Goal: Task Accomplishment & Management: Manage account settings

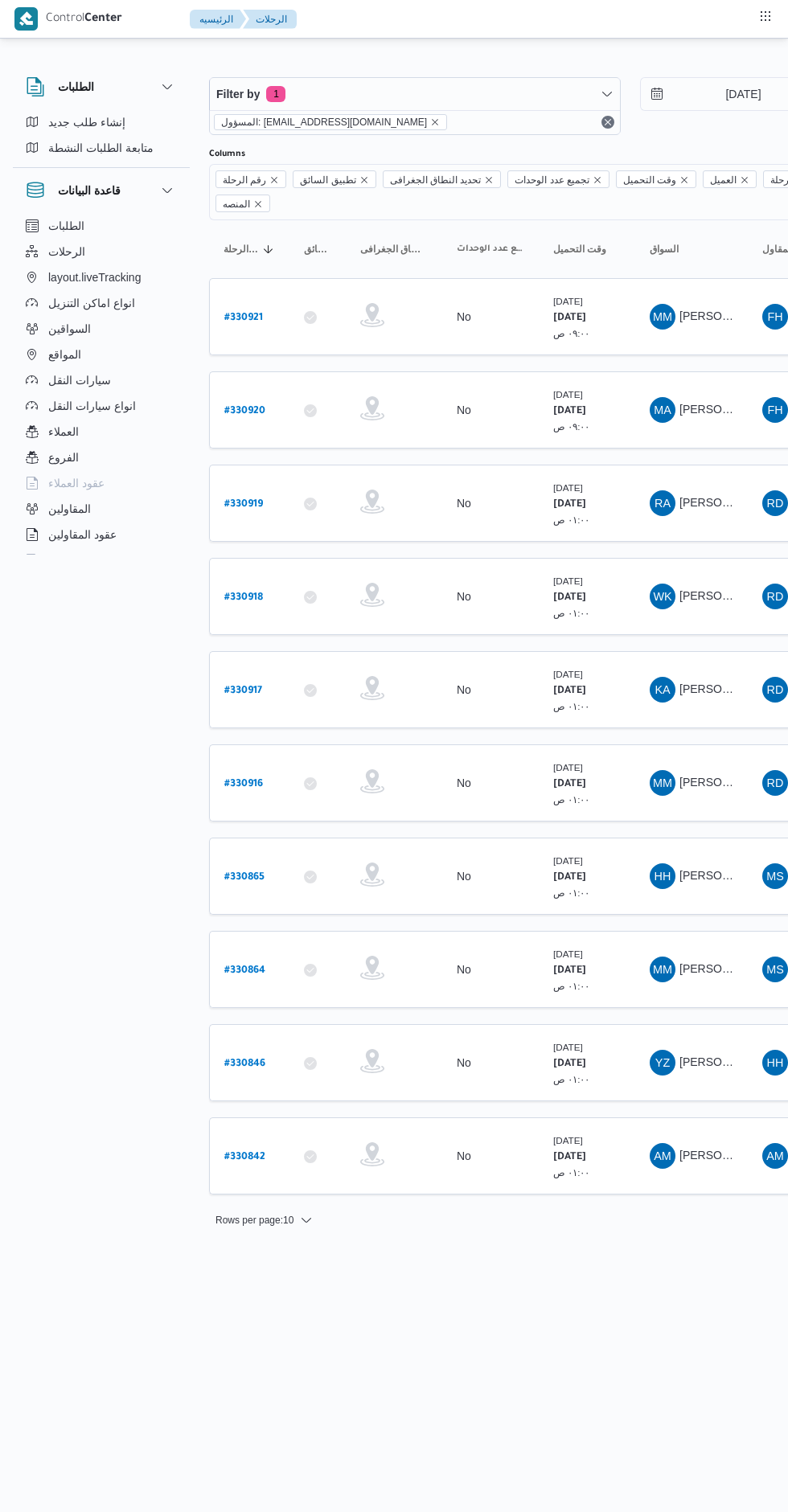
scroll to position [0, 26]
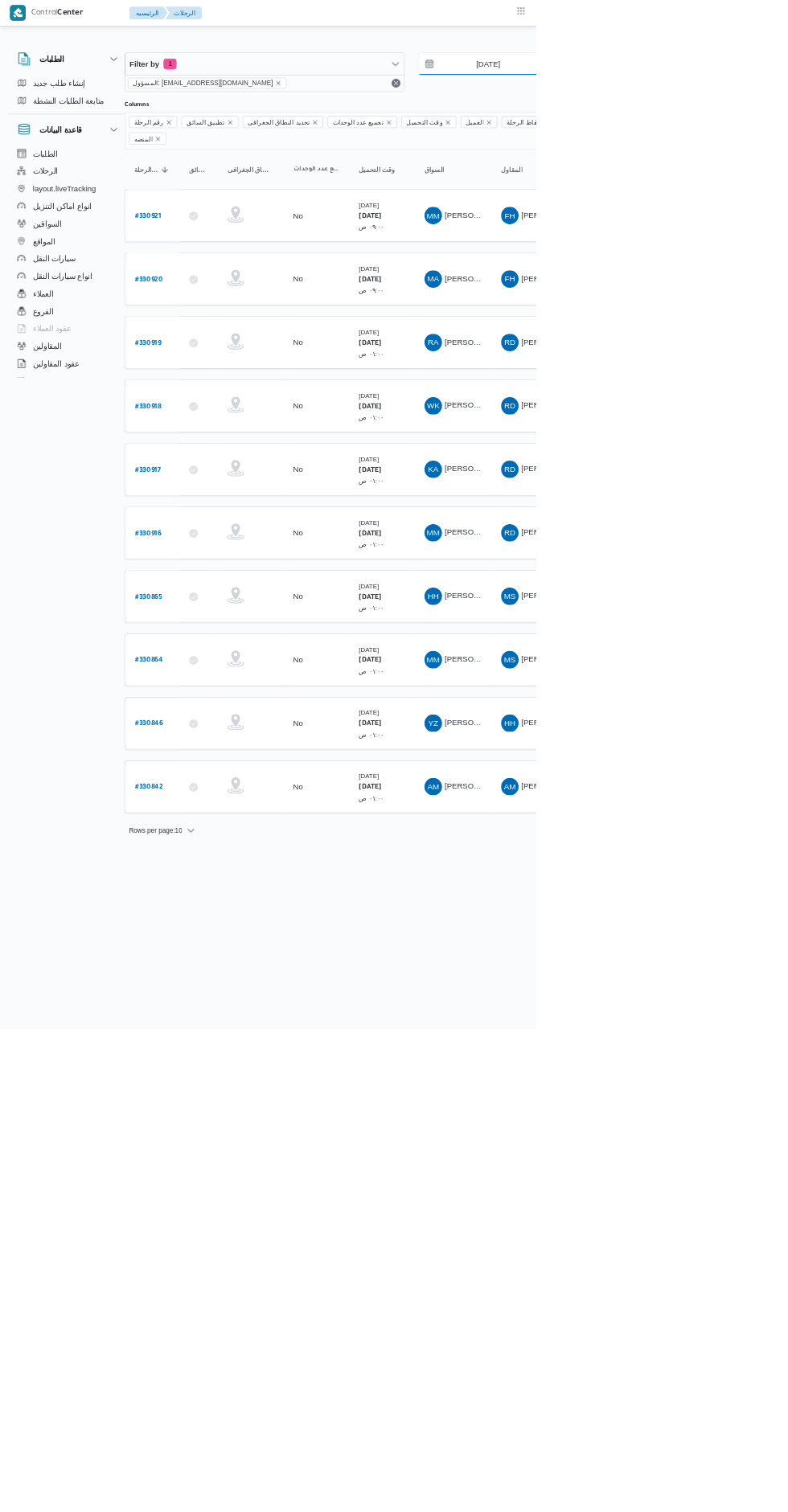
click at [734, 94] on input "[DATE]" at bounding box center [706, 94] width 182 height 32
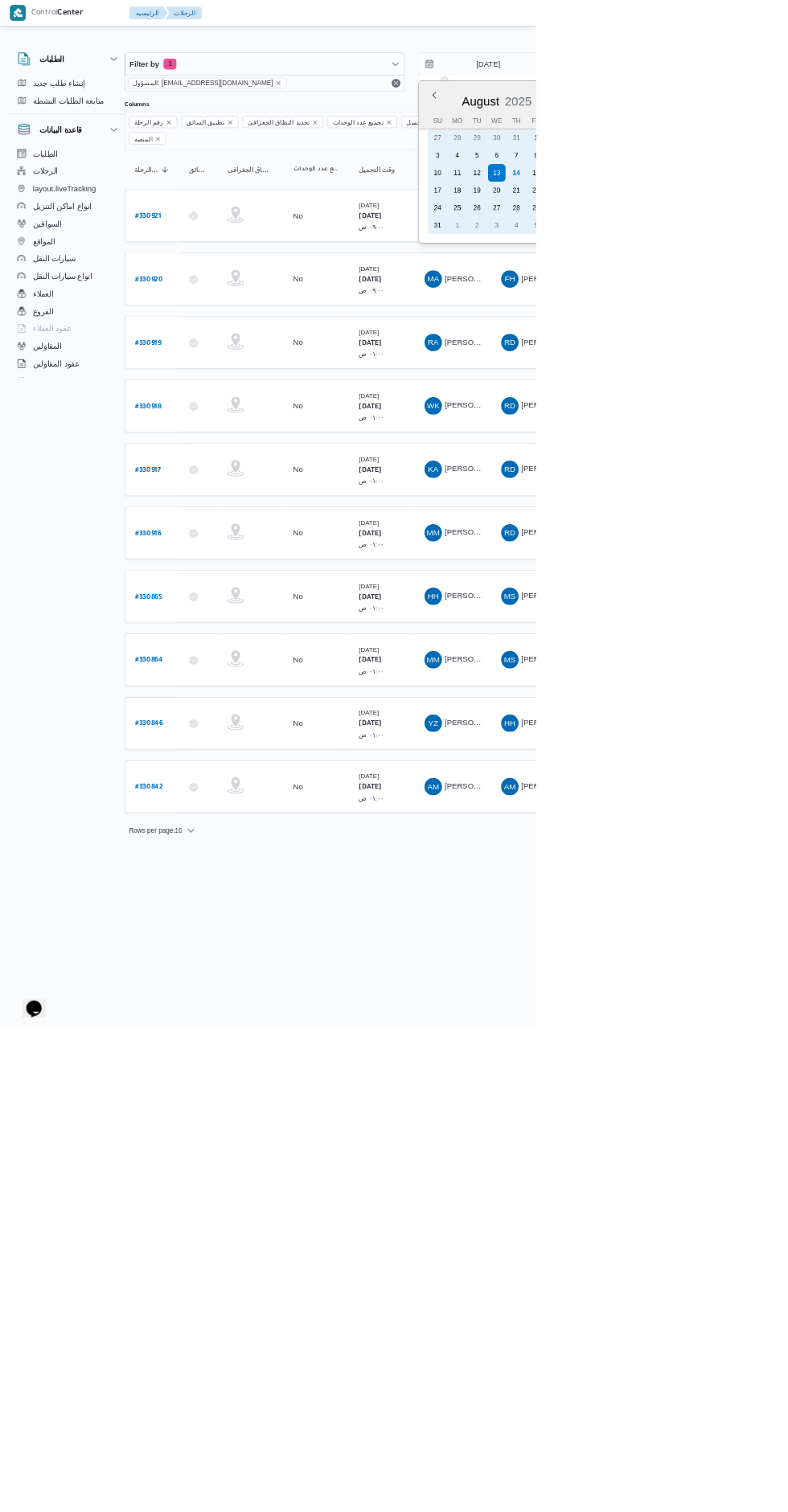
click at [777, 249] on div "15" at bounding box center [788, 254] width 26 height 26
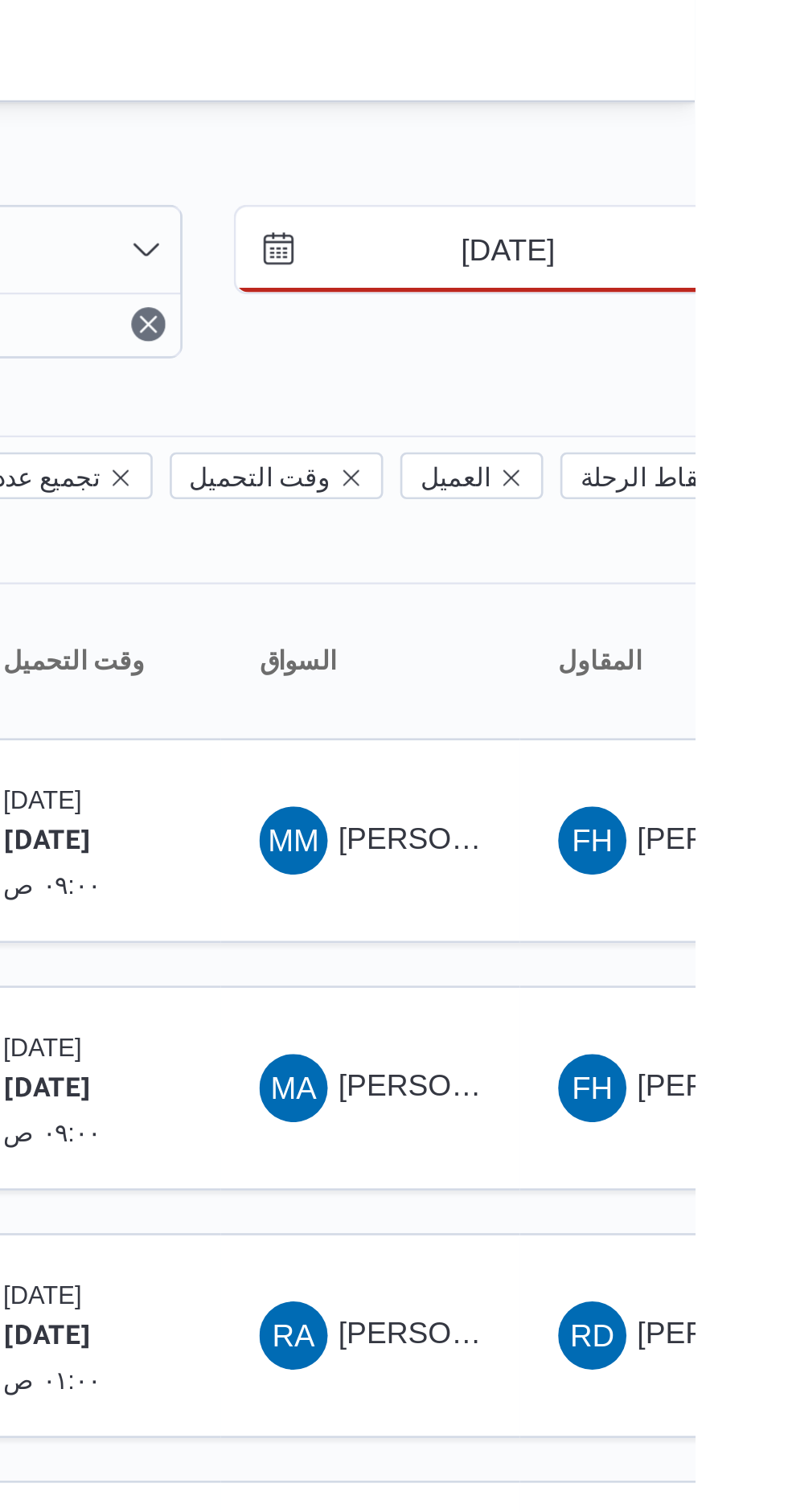
click at [722, 90] on input "[DATE]" at bounding box center [706, 94] width 182 height 32
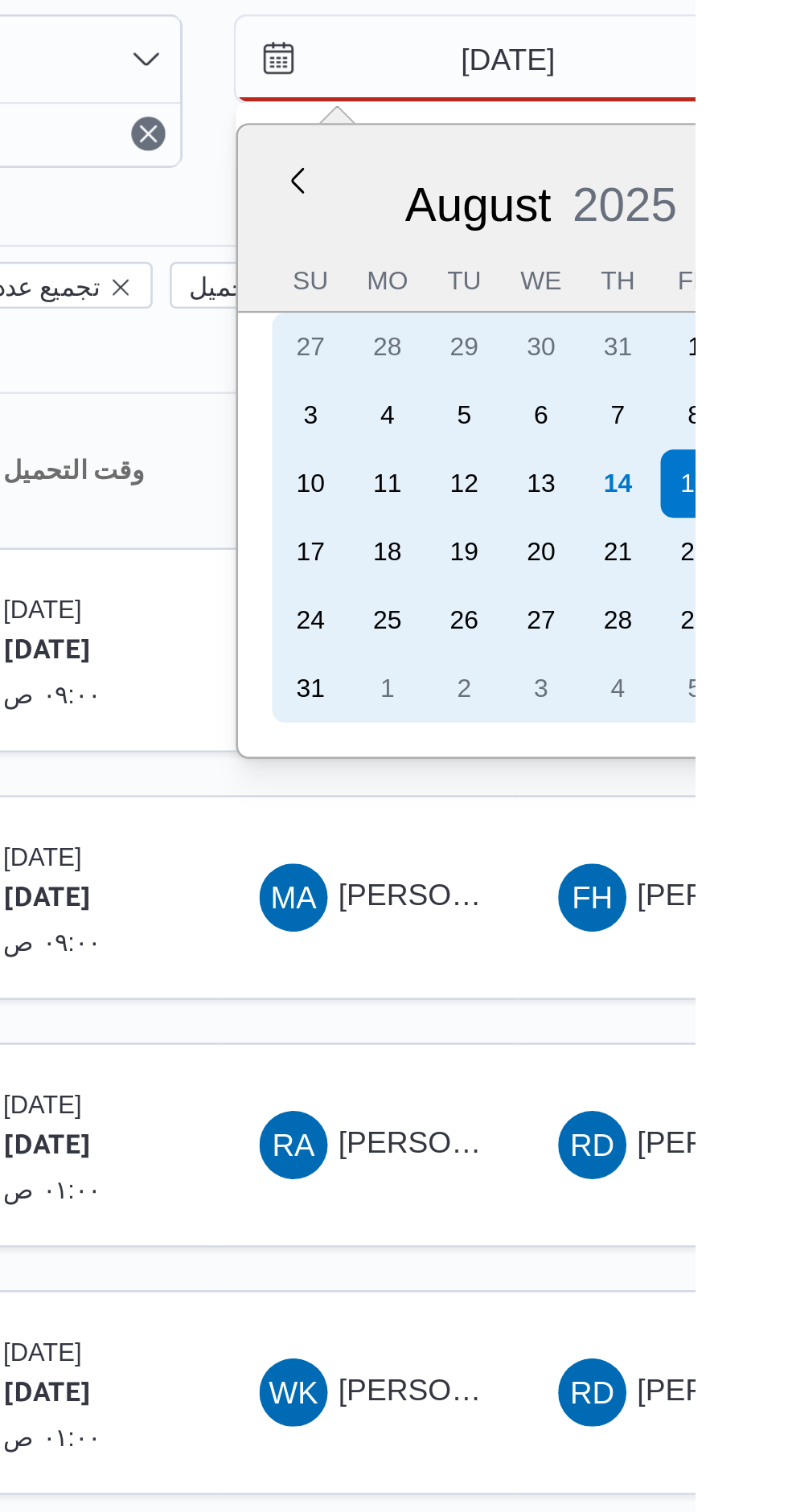
click at [763, 252] on div "14" at bounding box center [759, 254] width 26 height 26
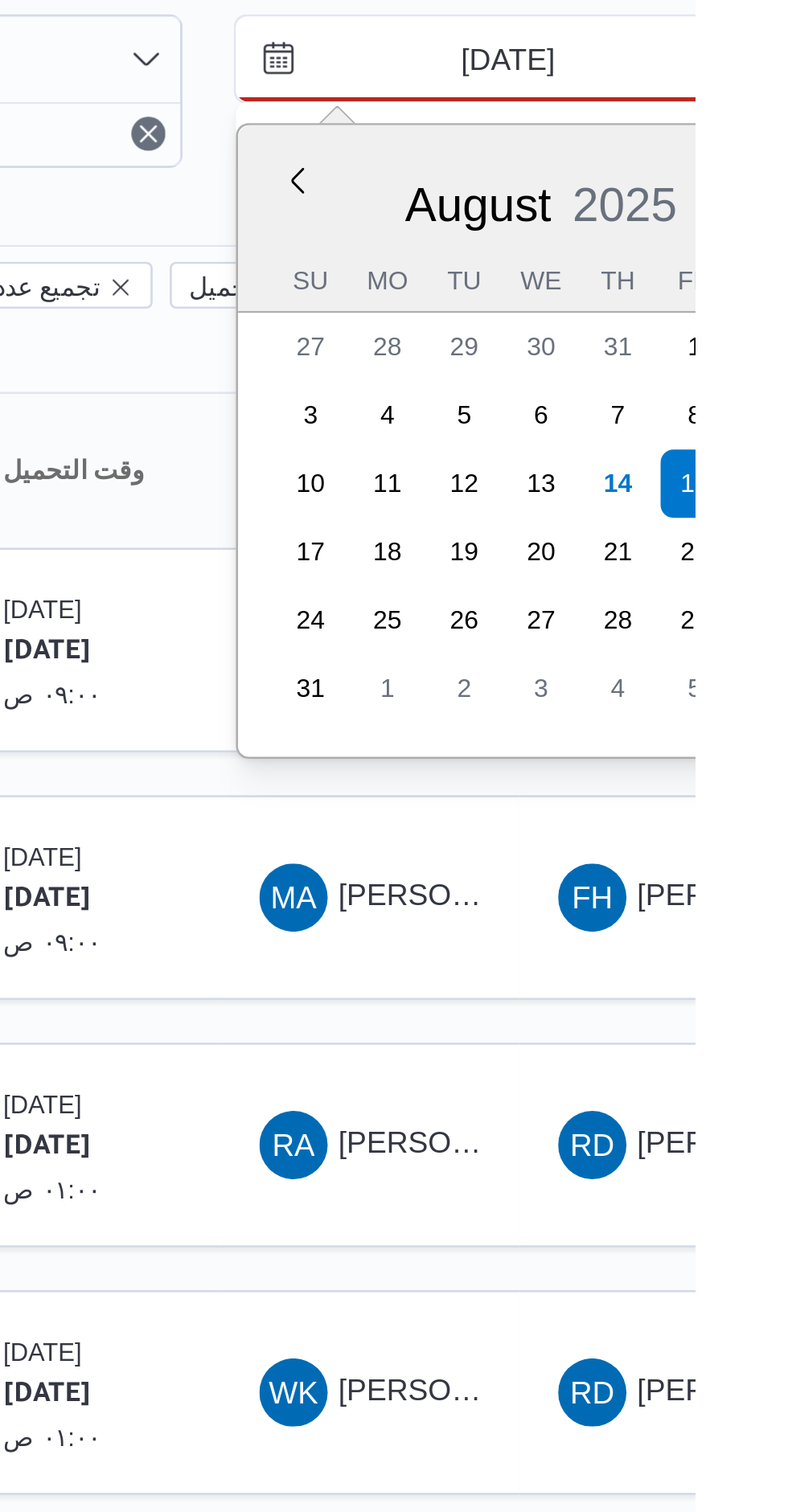
type input "[DATE]"
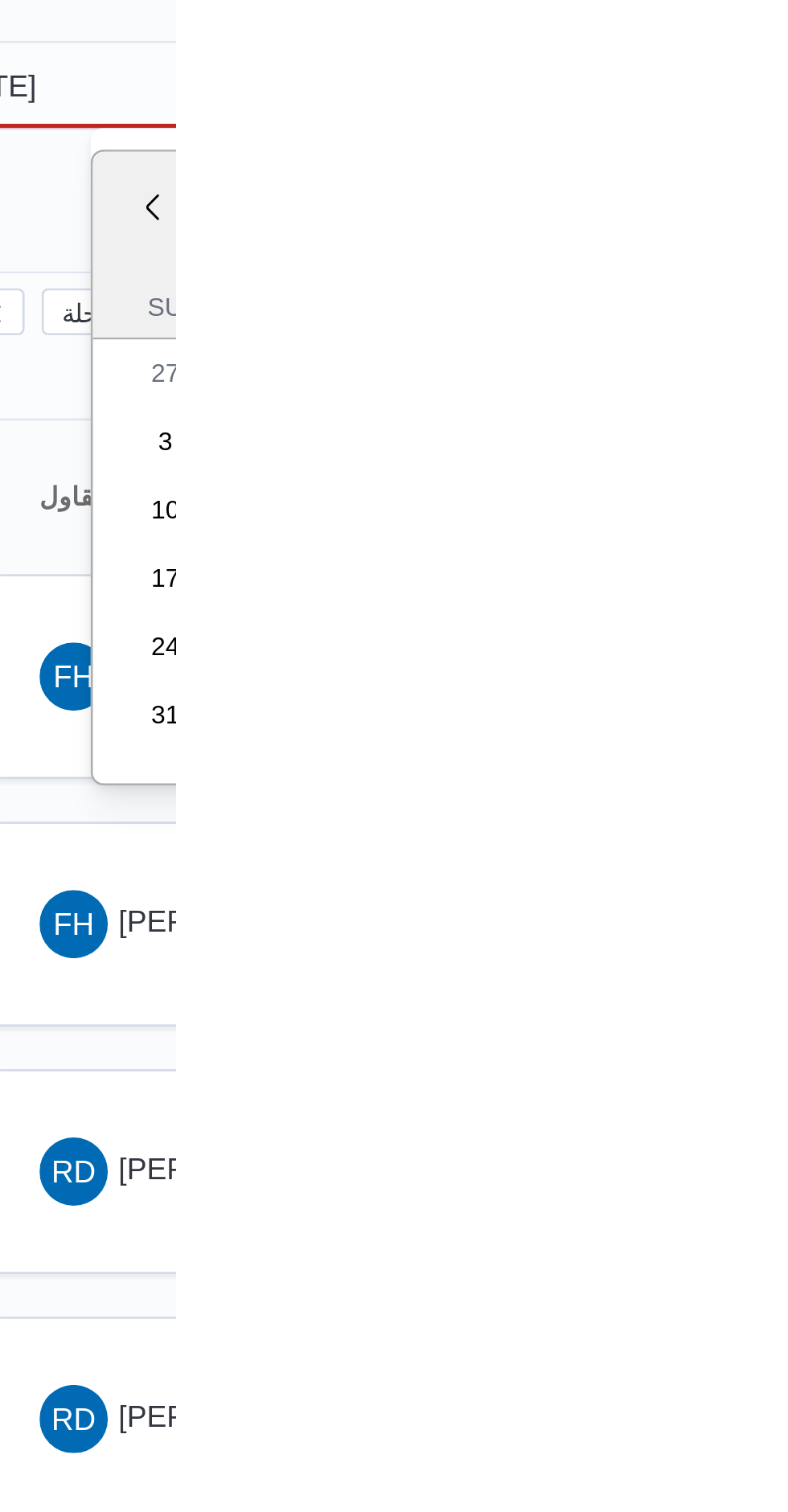
type input "[DATE]"
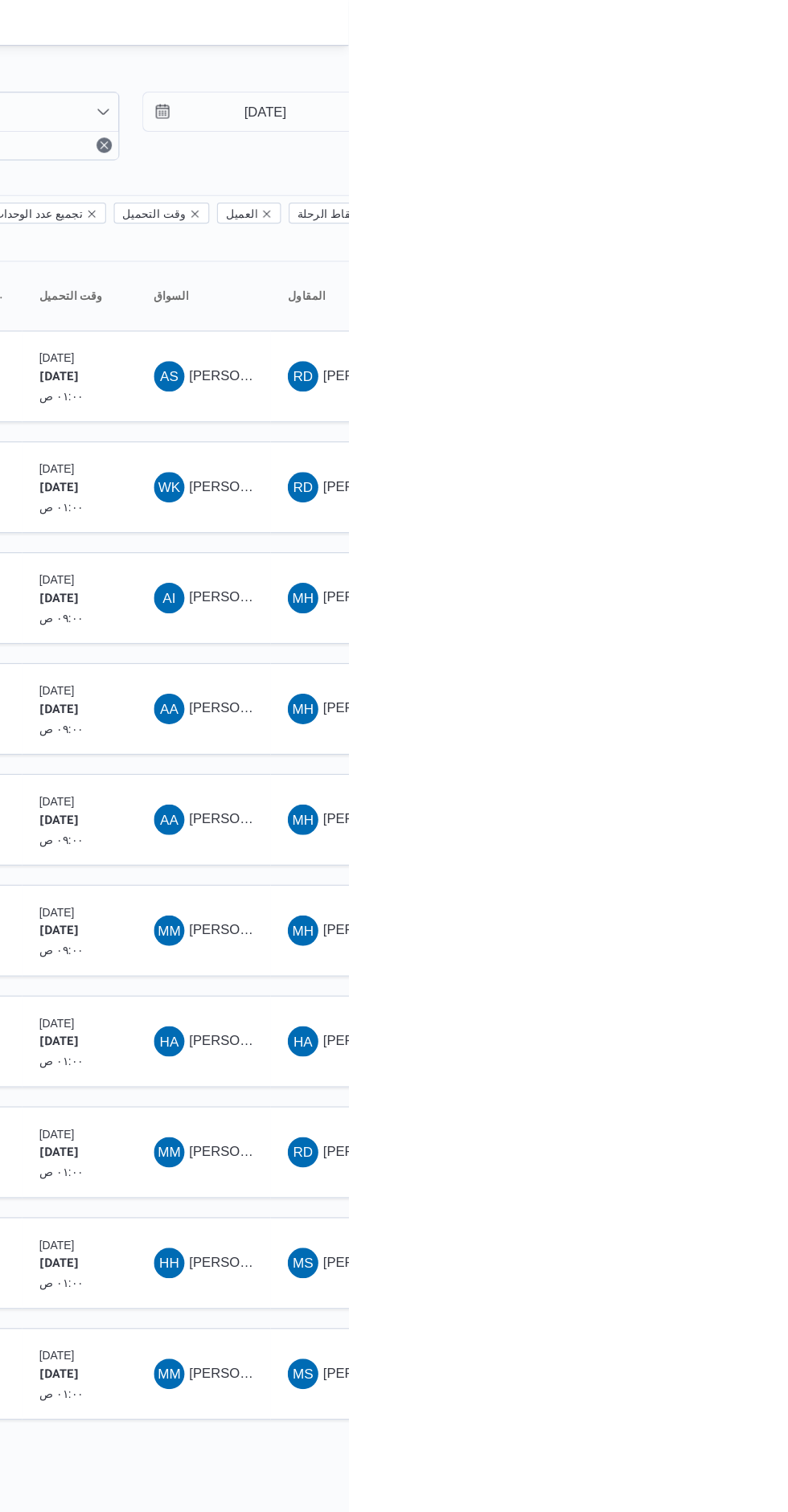
scroll to position [0, 25]
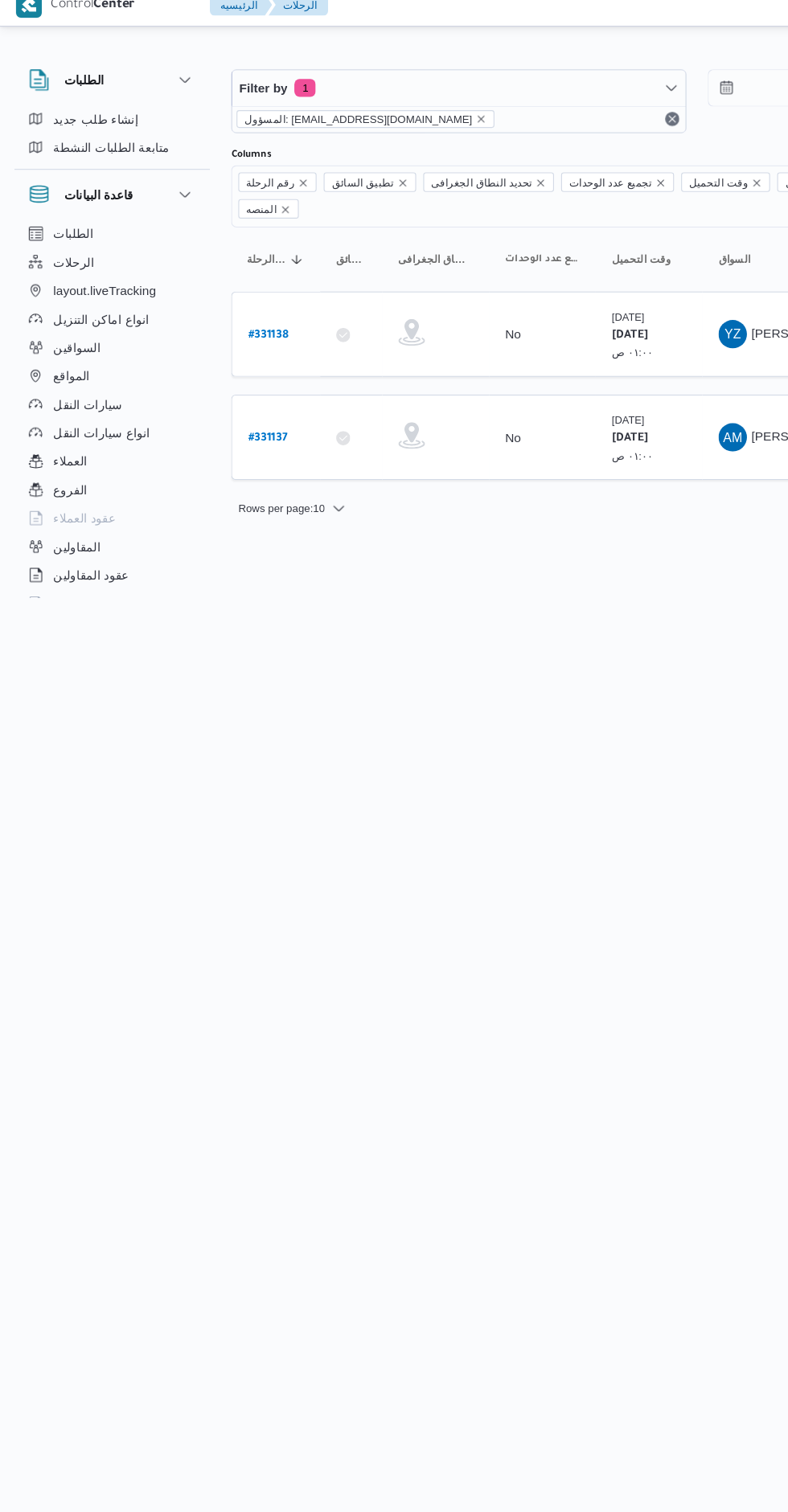
click at [248, 313] on b "# 331138" at bounding box center [243, 318] width 37 height 11
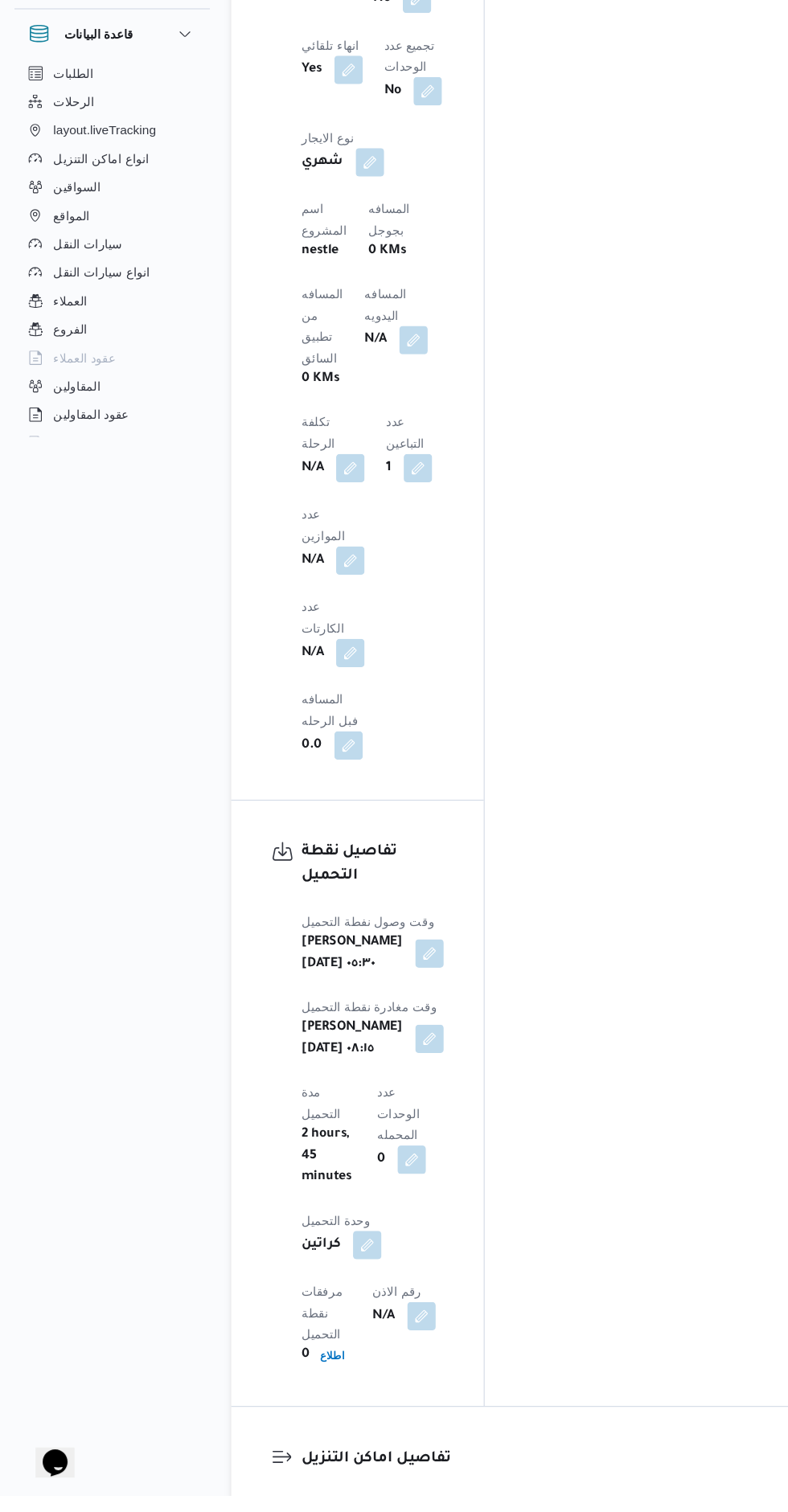
scroll to position [1349, 0]
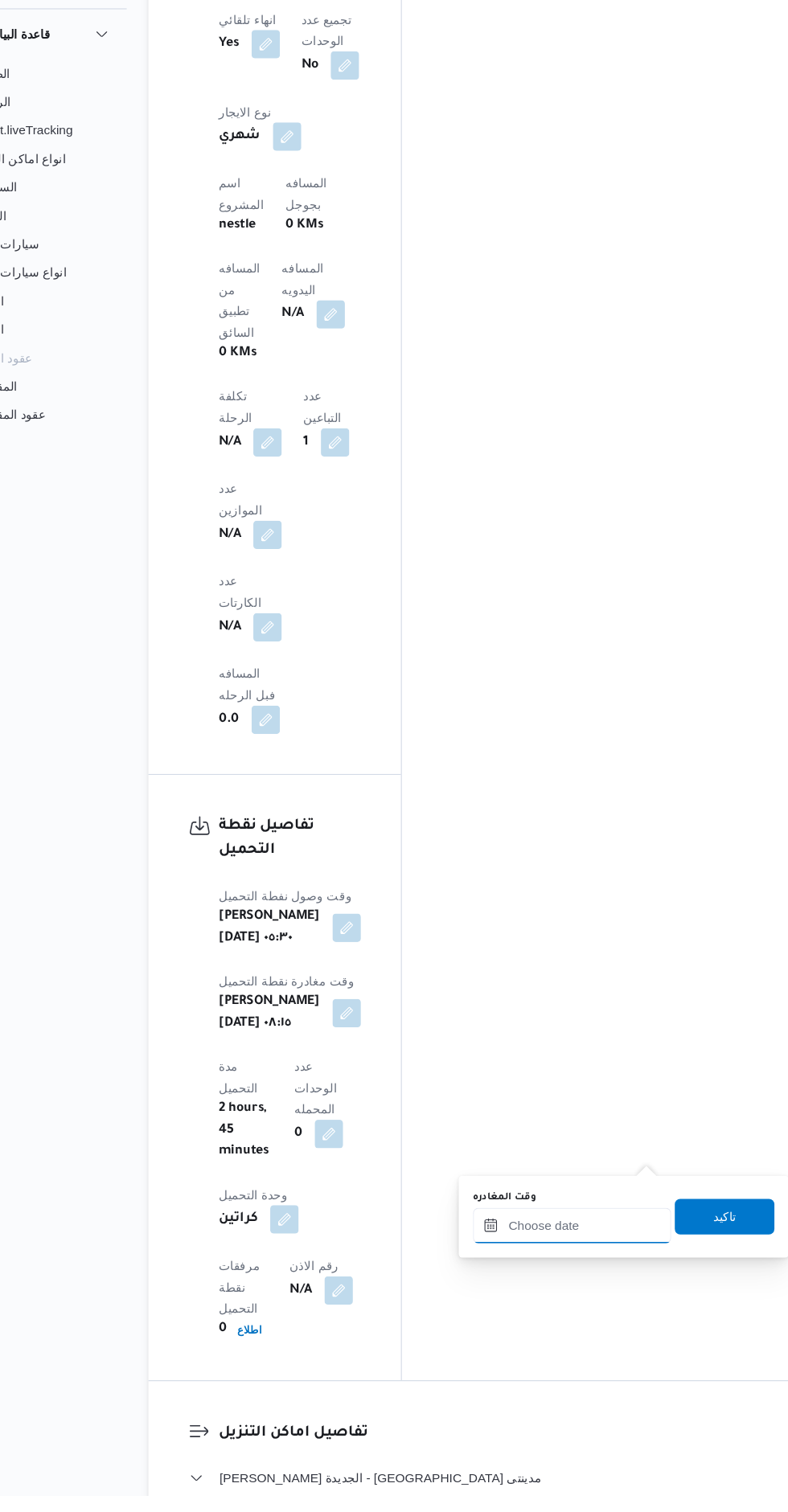
click at [600, 1267] on input "وقت المغادره" at bounding box center [592, 1268] width 180 height 32
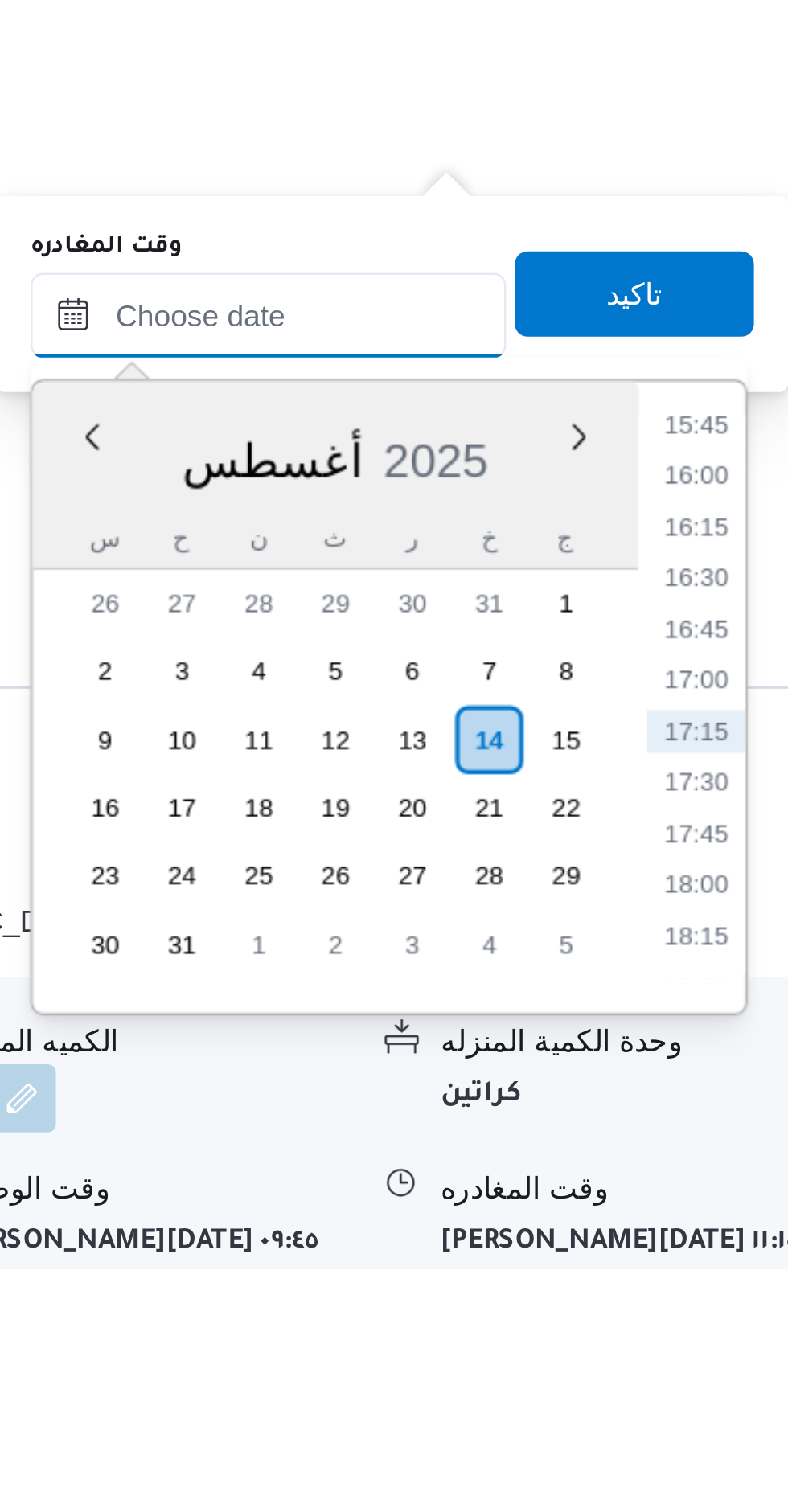
scroll to position [1464, 0]
click at [756, 1190] on li "15:45" at bounding box center [753, 1194] width 37 height 16
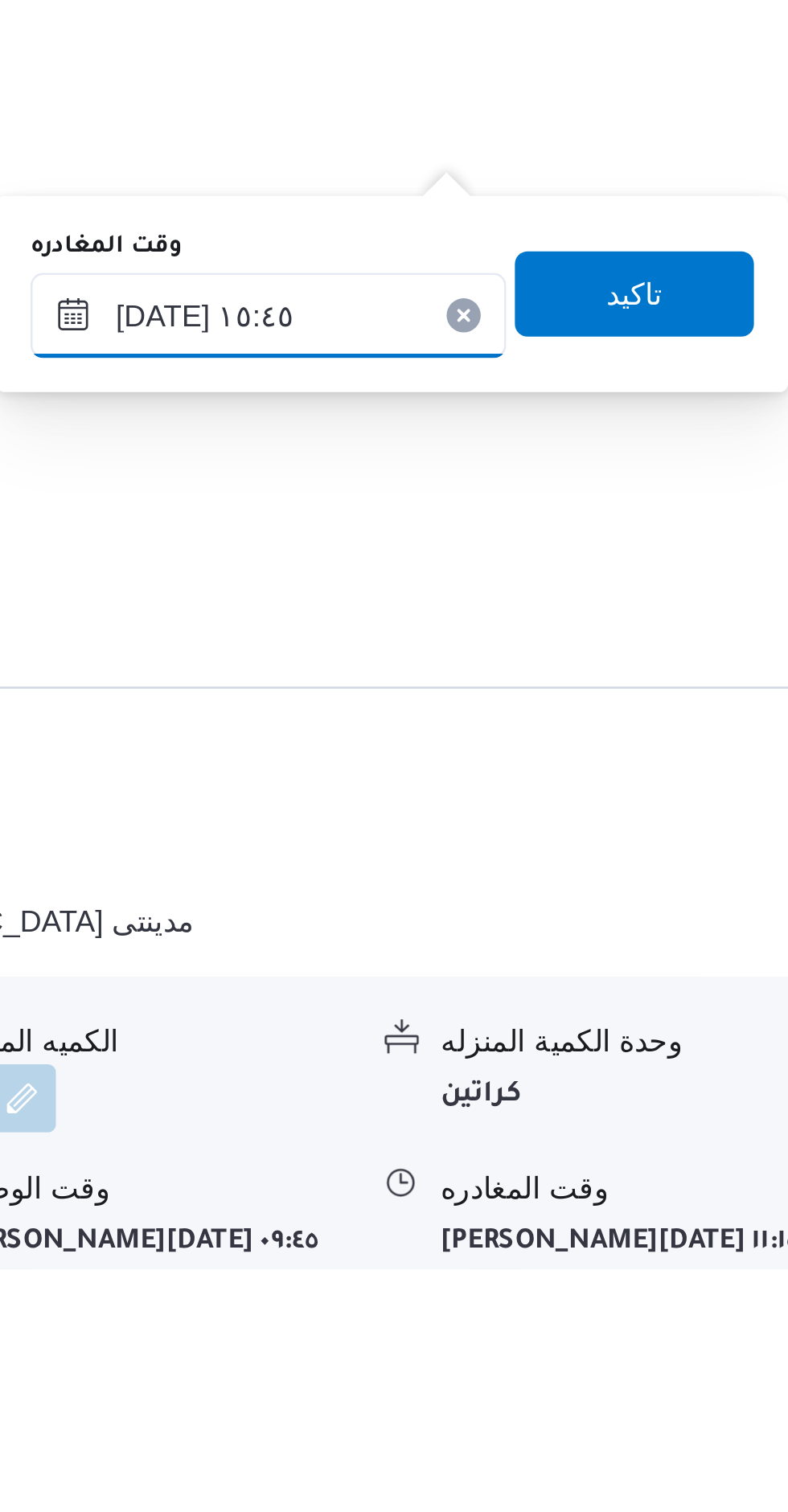
click at [624, 1158] on input "[DATE] ١٥:٤٥" at bounding box center [592, 1153] width 180 height 32
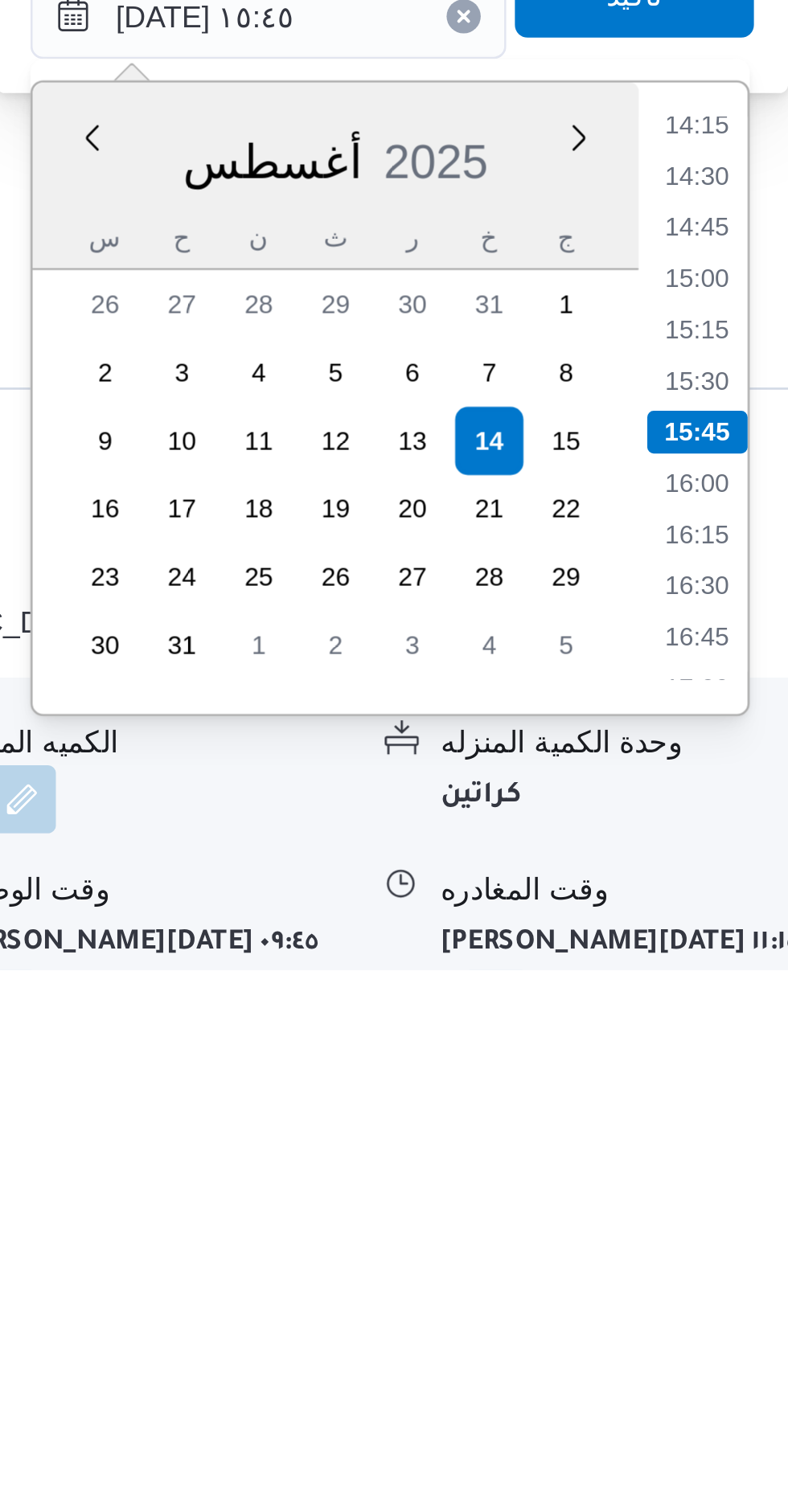
click at [760, 1371] on li "16:30" at bounding box center [753, 1367] width 37 height 16
type input "[DATE] ١٦:٣٠"
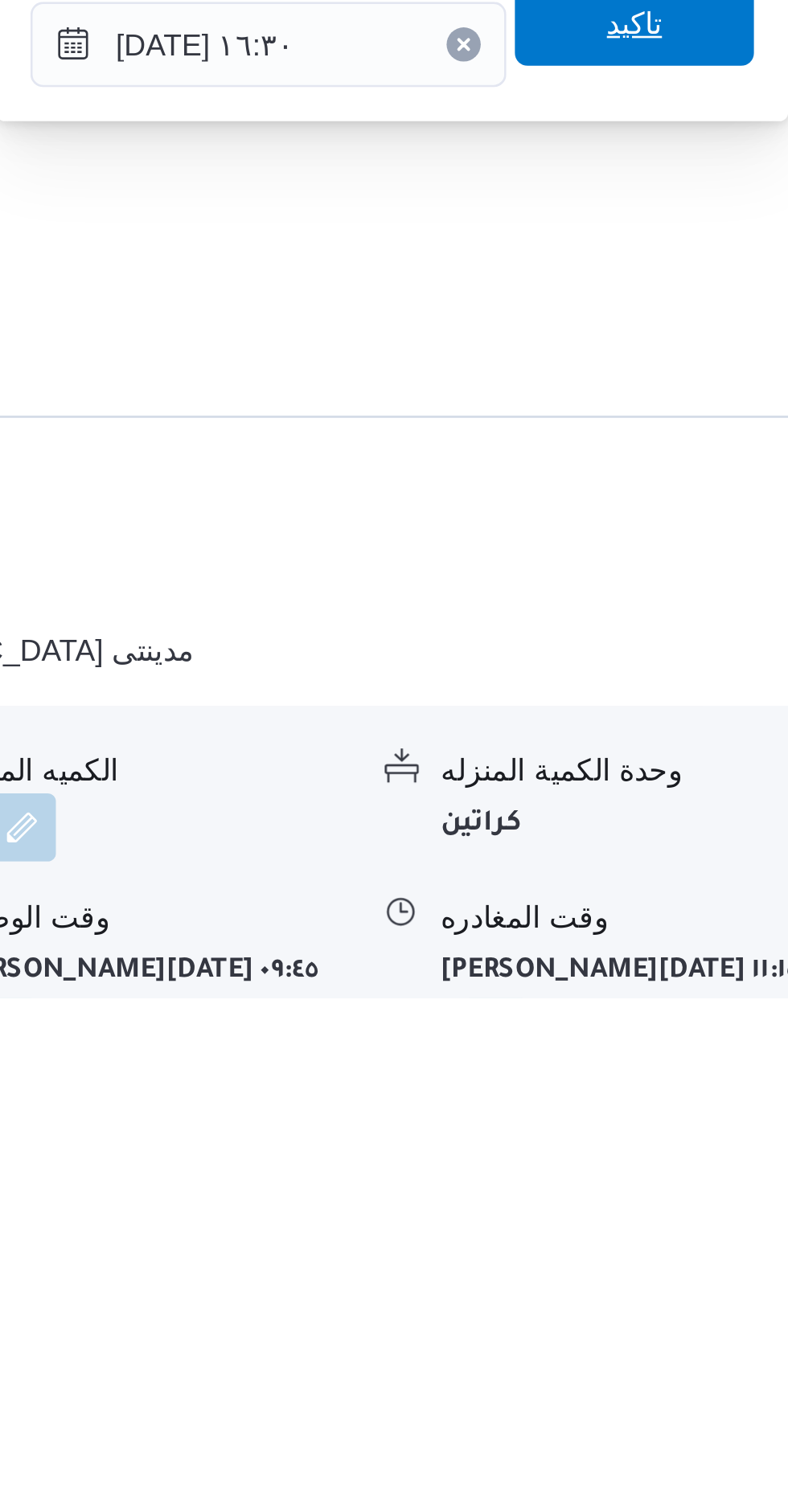
click at [747, 1159] on span "تاكيد" at bounding box center [730, 1145] width 90 height 32
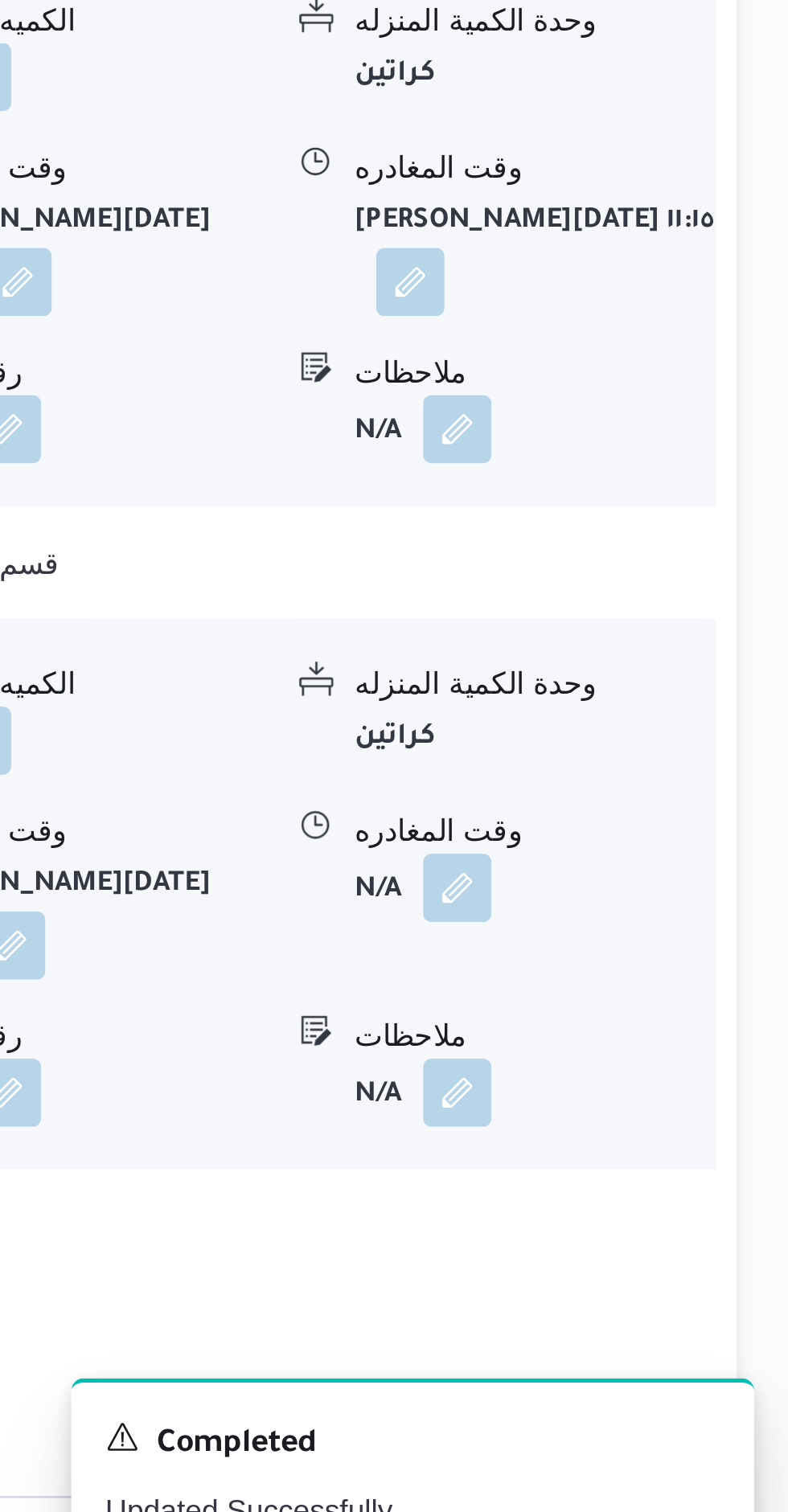
click at [697, 1361] on button "العبور - كارفور العبور" at bounding box center [489, 1371] width 487 height 20
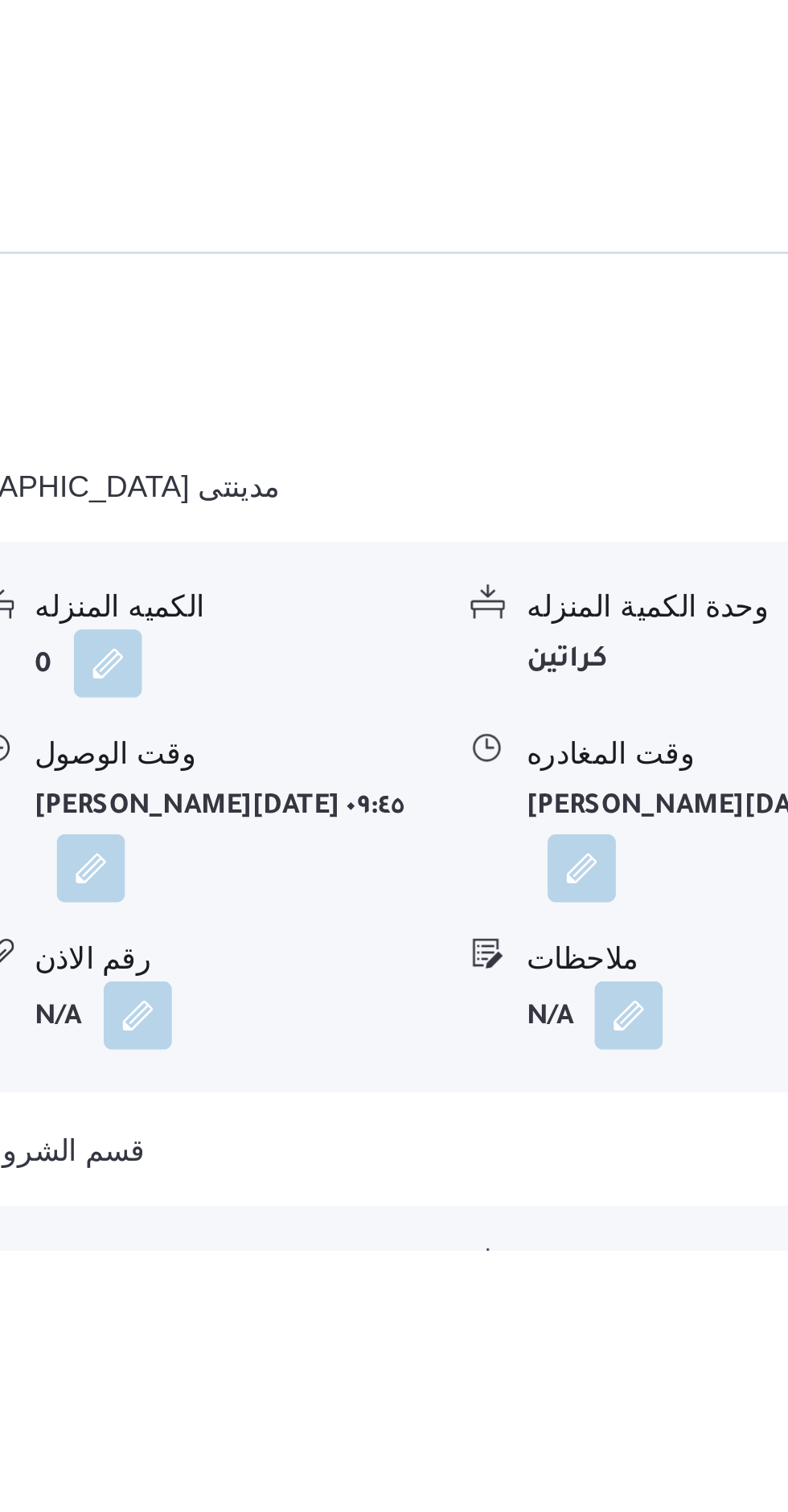
scroll to position [1634, 0]
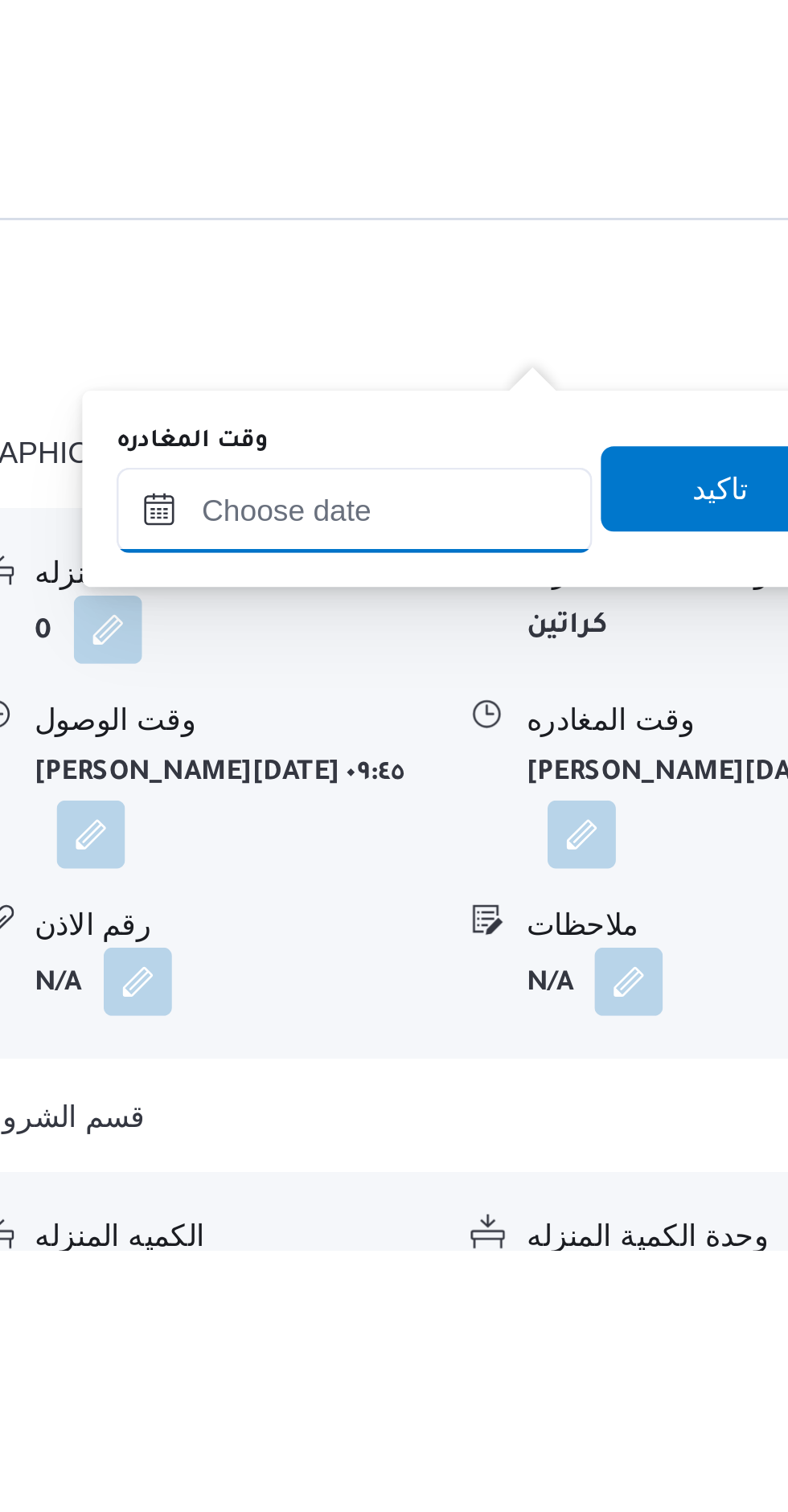
click at [634, 1235] on input "وقت المغادره" at bounding box center [592, 1234] width 180 height 32
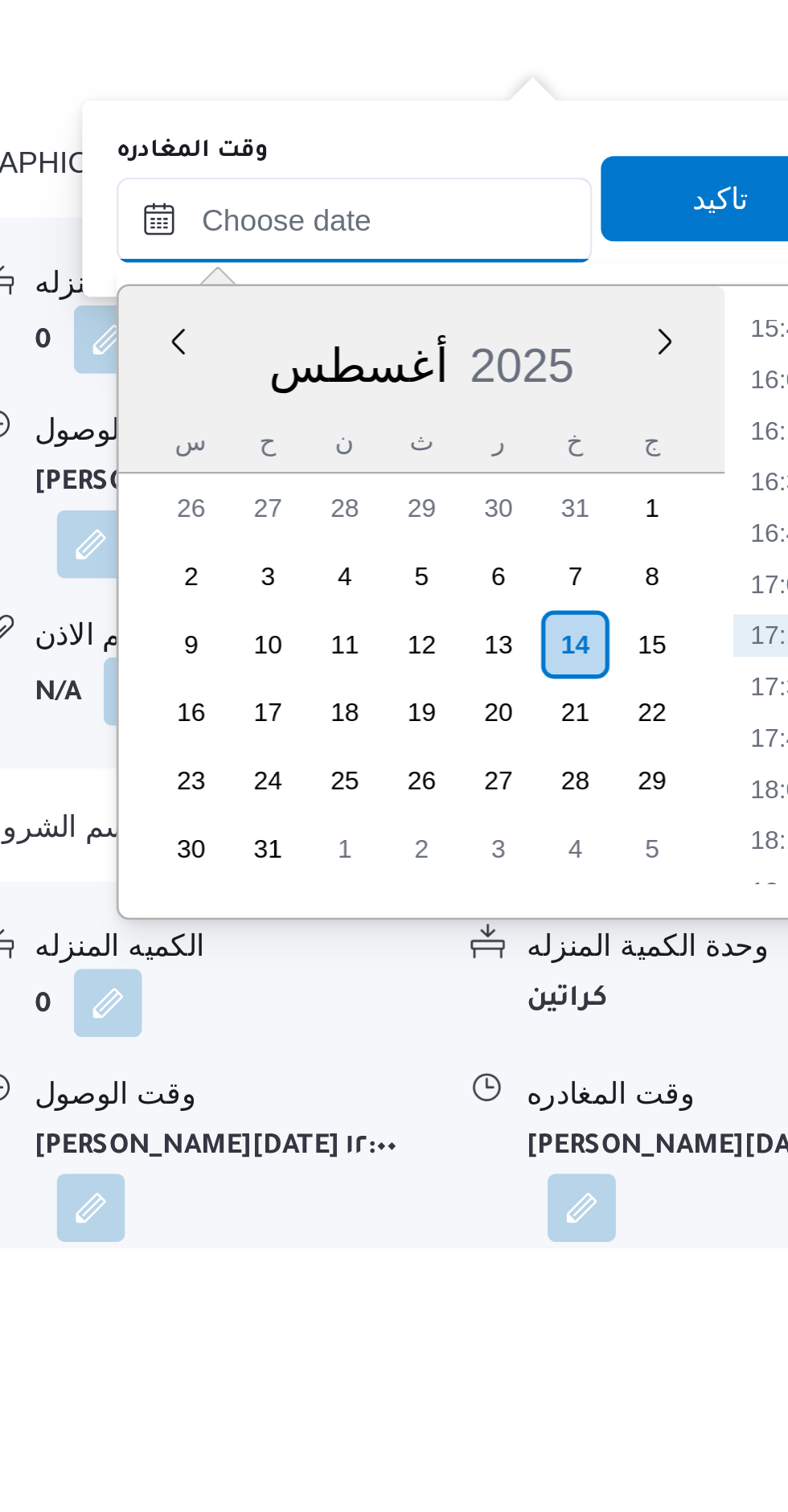
scroll to position [1743, 0]
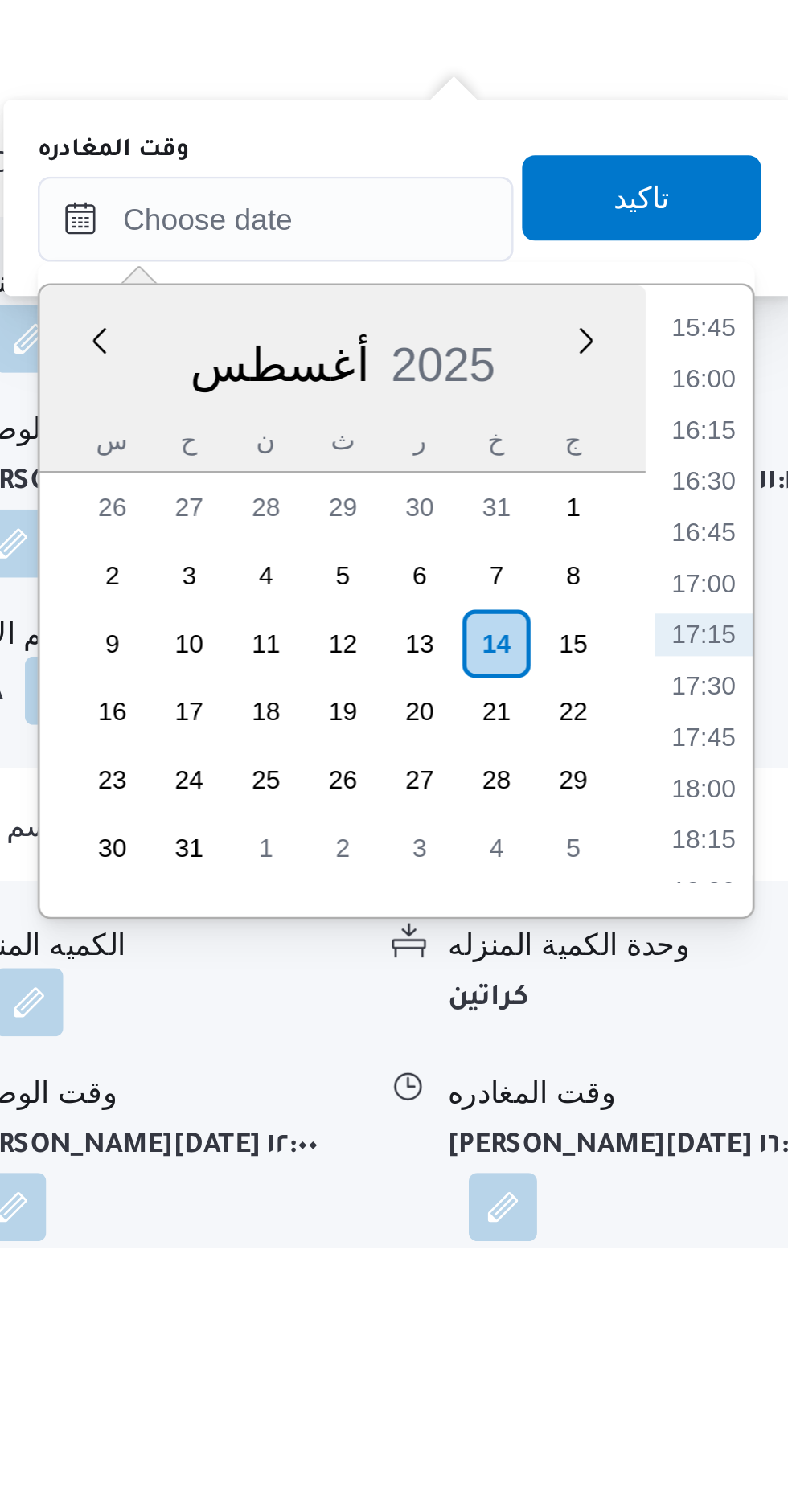
click at [762, 1218] on li "16:30" at bounding box center [753, 1224] width 37 height 16
type input "[DATE] ١٦:٣٠"
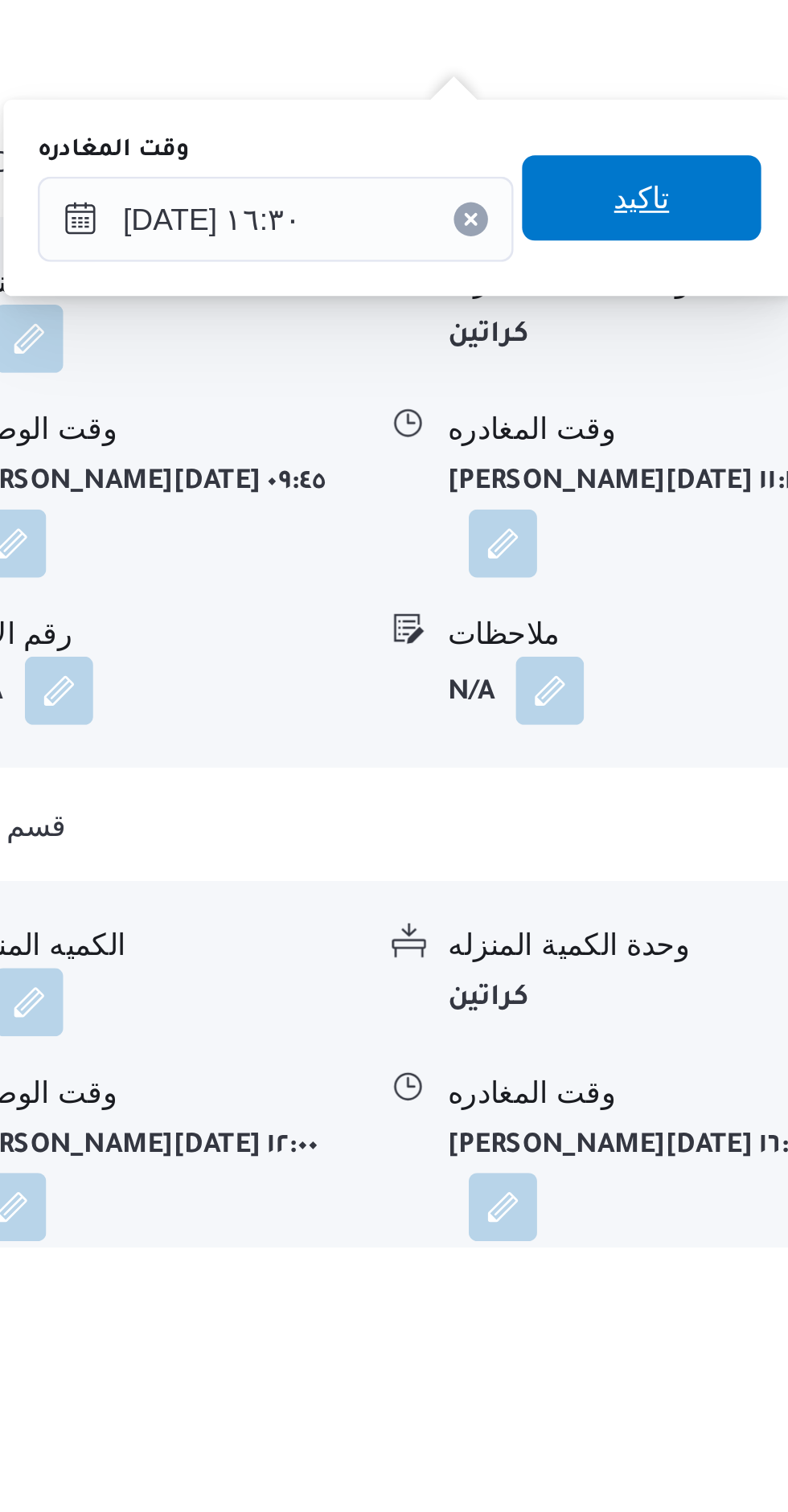
click at [748, 1121] on span "تاكيد" at bounding box center [730, 1117] width 90 height 32
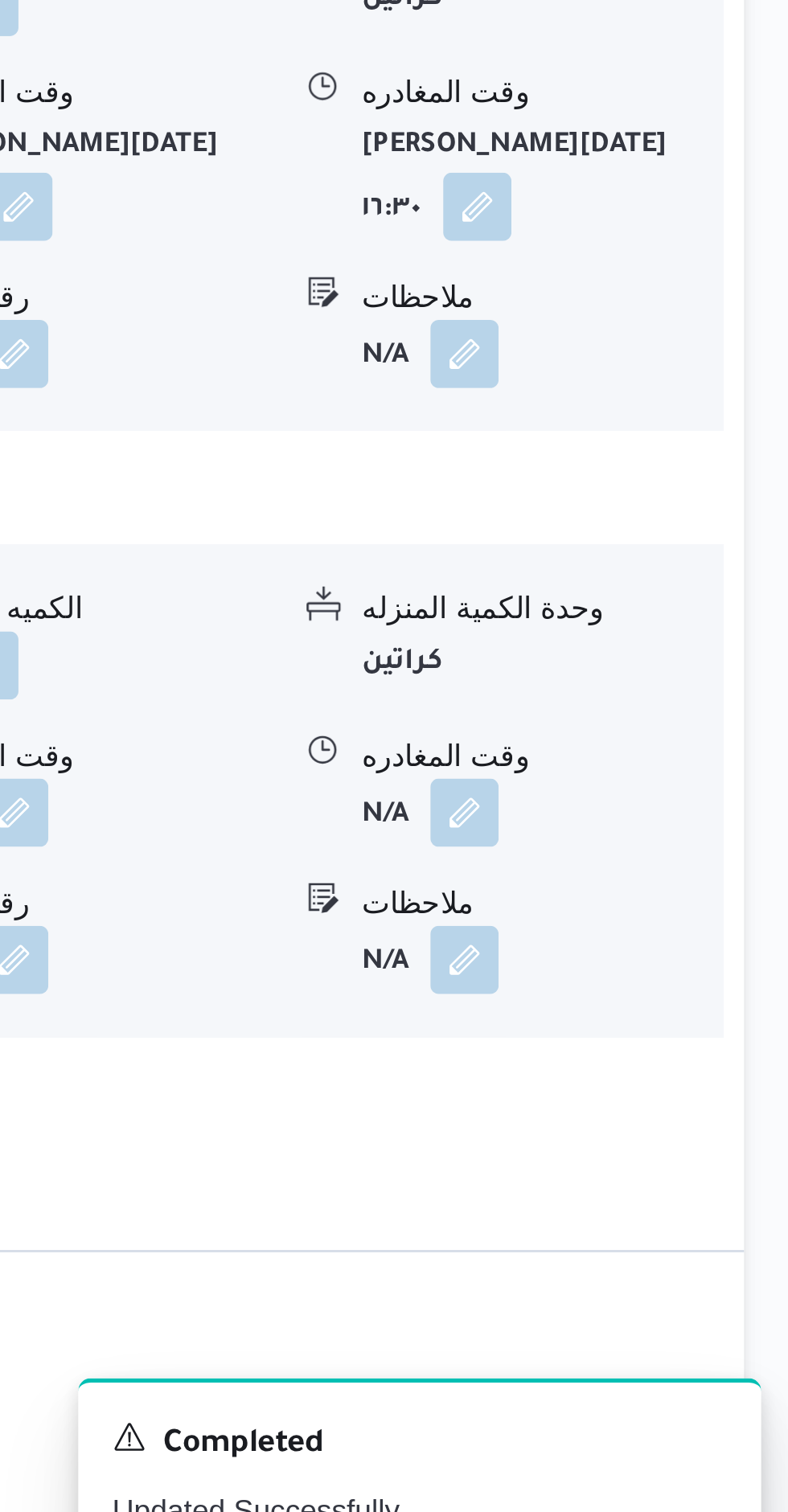
click at [677, 1258] on button "button" at bounding box center [663, 1270] width 26 height 26
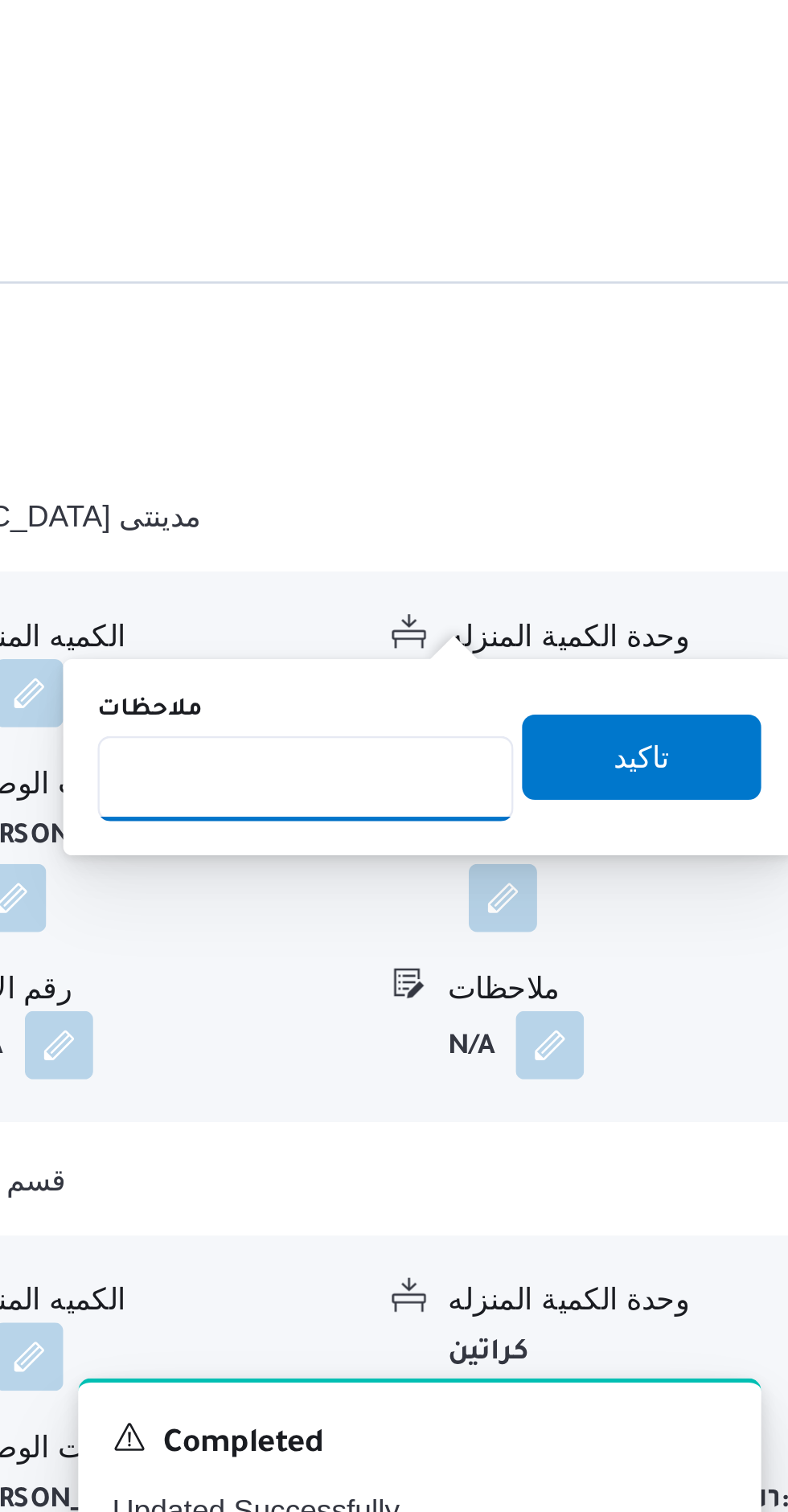
click at [641, 1195] on input "ملاحظات" at bounding box center [603, 1202] width 157 height 32
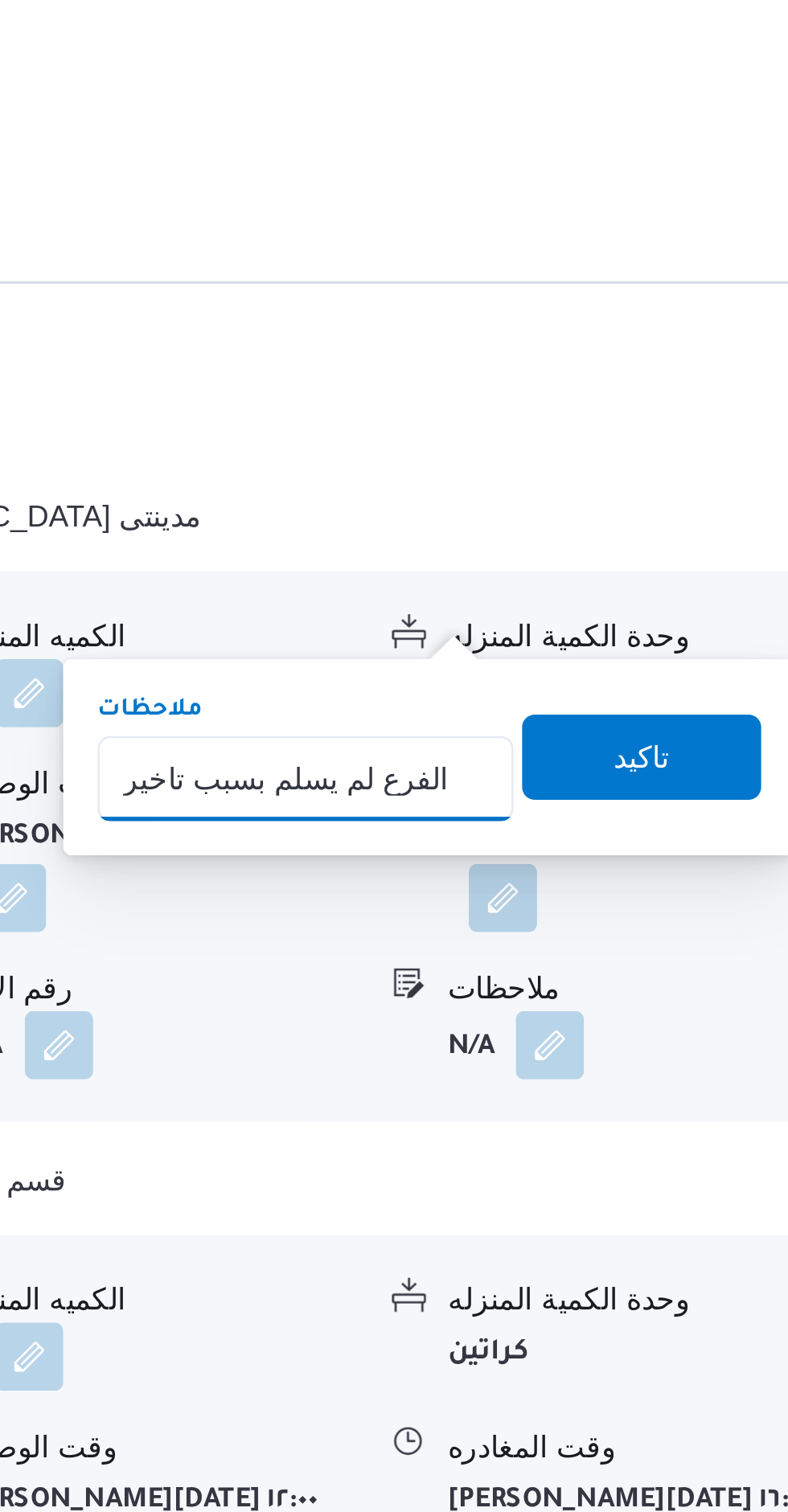
type input "الفرع لم يسلم بسبب تاخير الوقت"
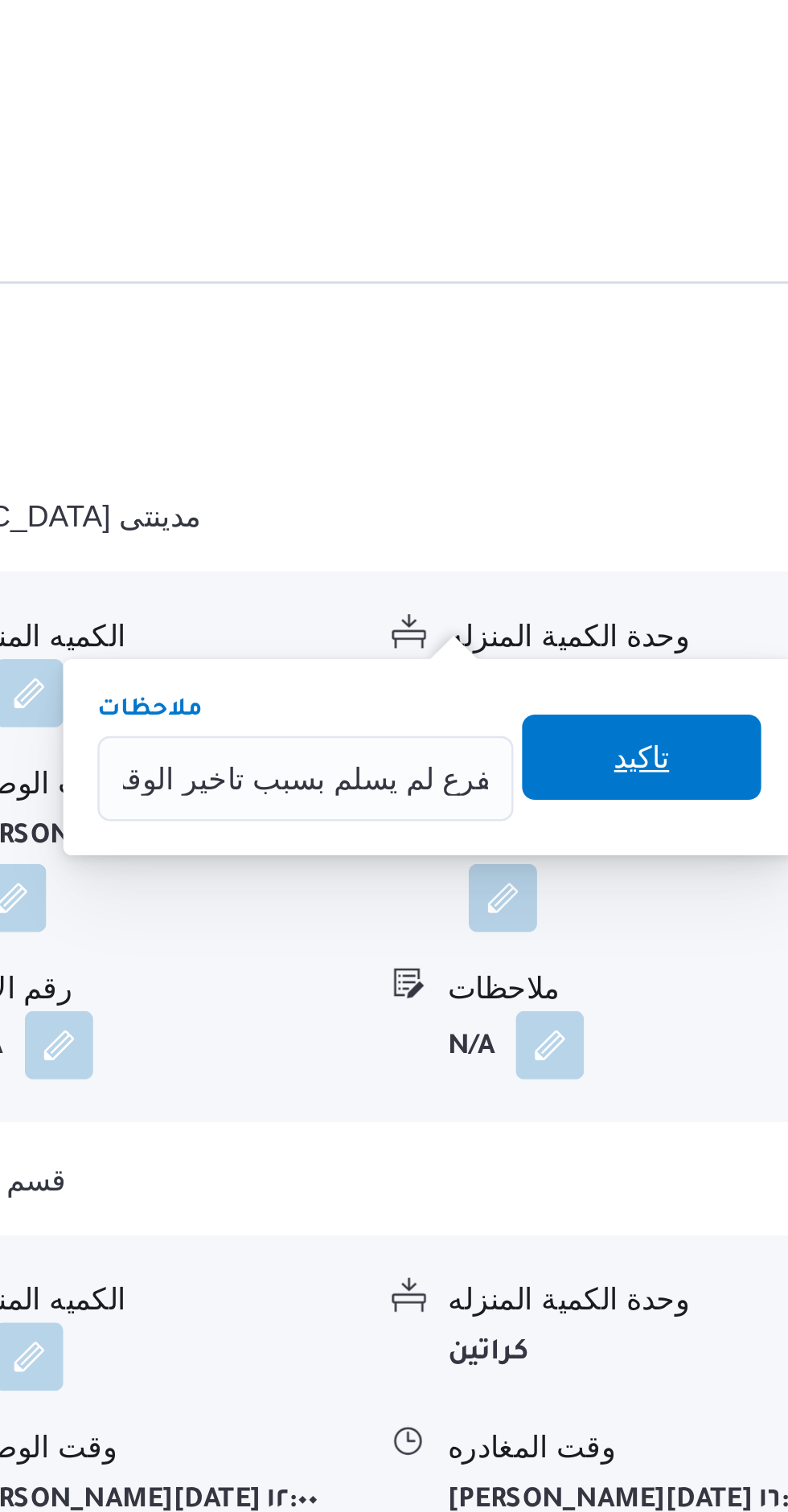
click at [732, 1190] on span "تاكيد" at bounding box center [730, 1194] width 90 height 32
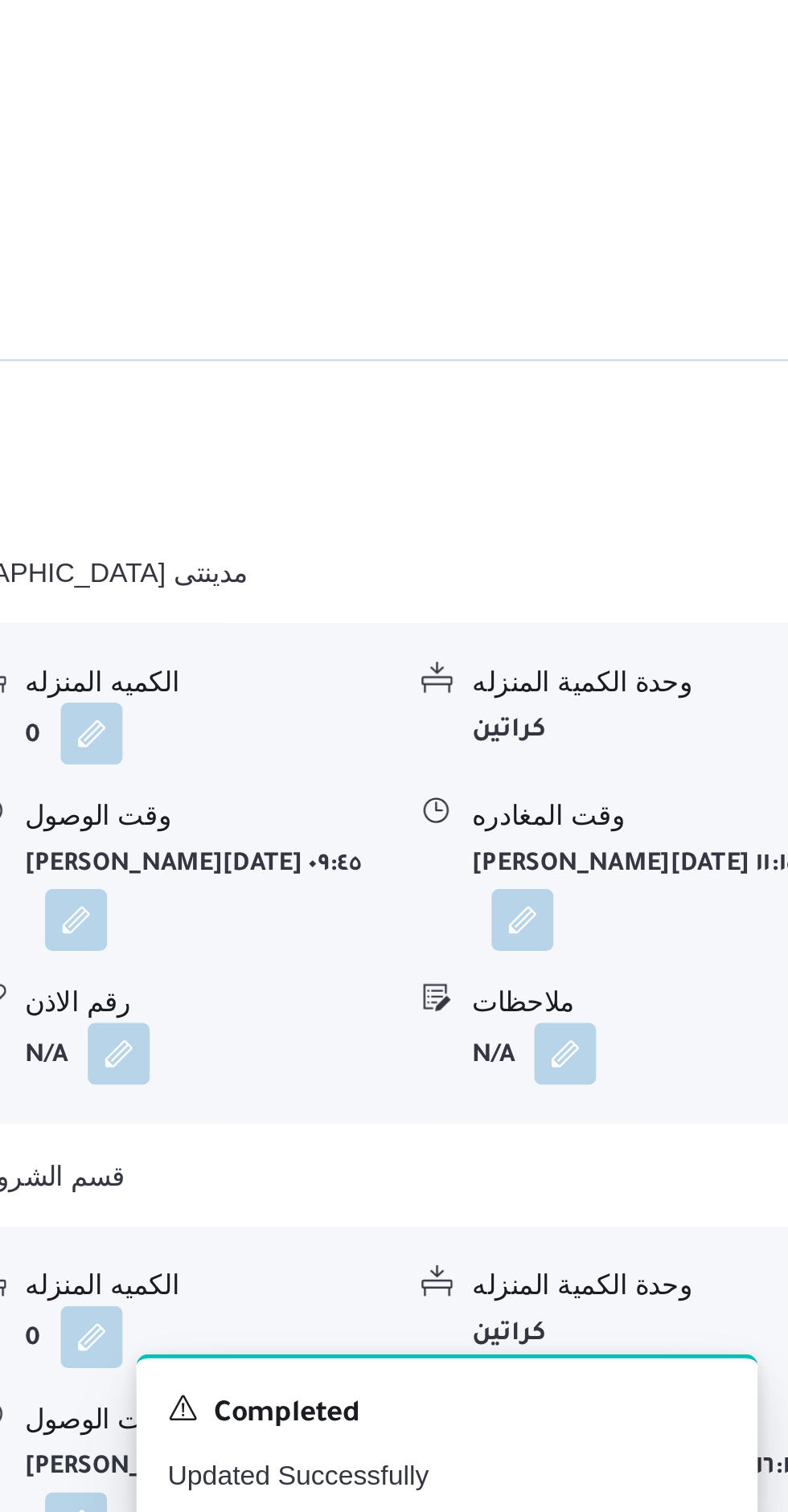
scroll to position [1730, 0]
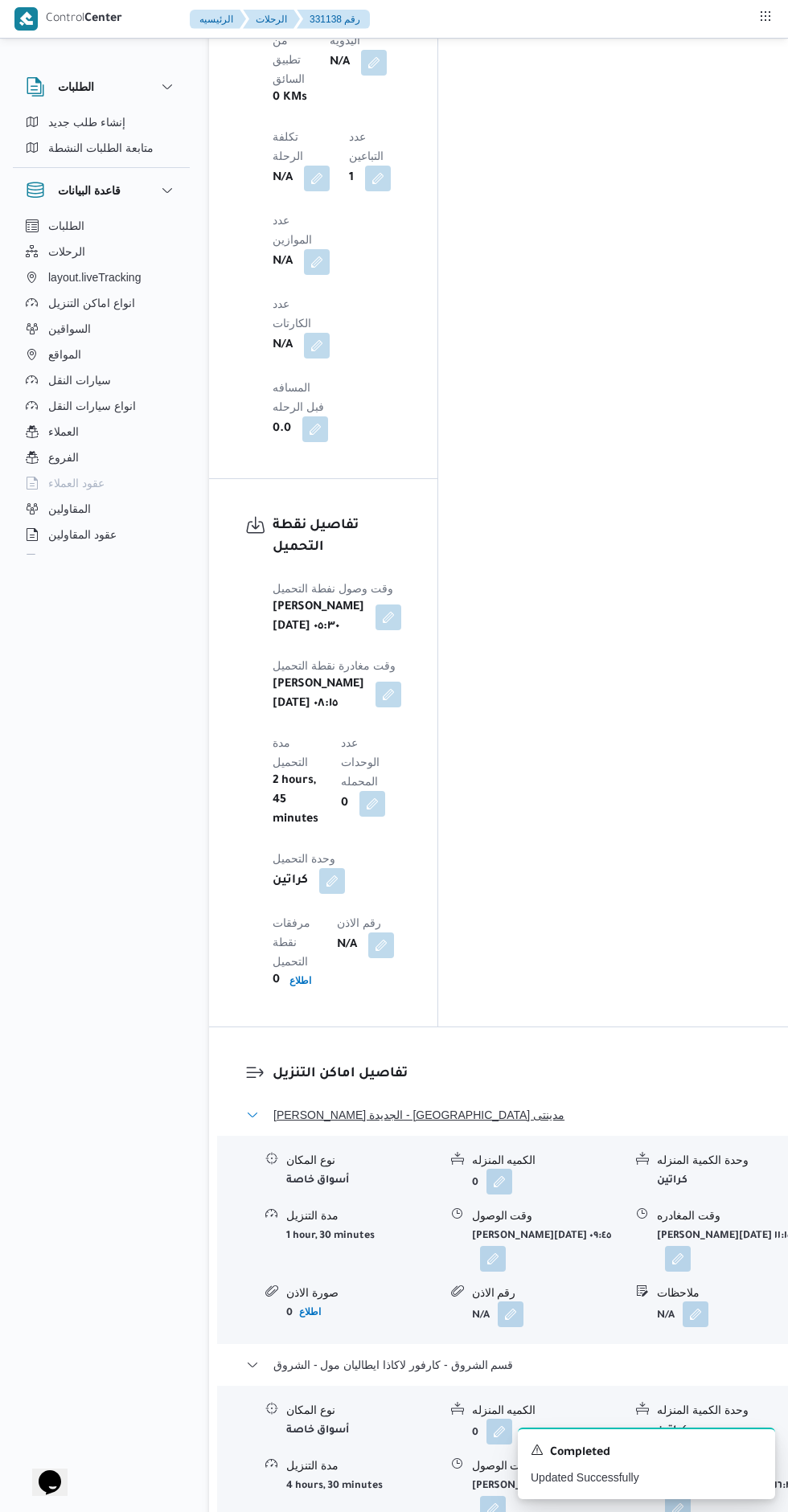
click at [585, 1105] on button "[PERSON_NAME] الجديدة - [GEOGRAPHIC_DATA] مدينتى" at bounding box center [513, 1115] width 534 height 20
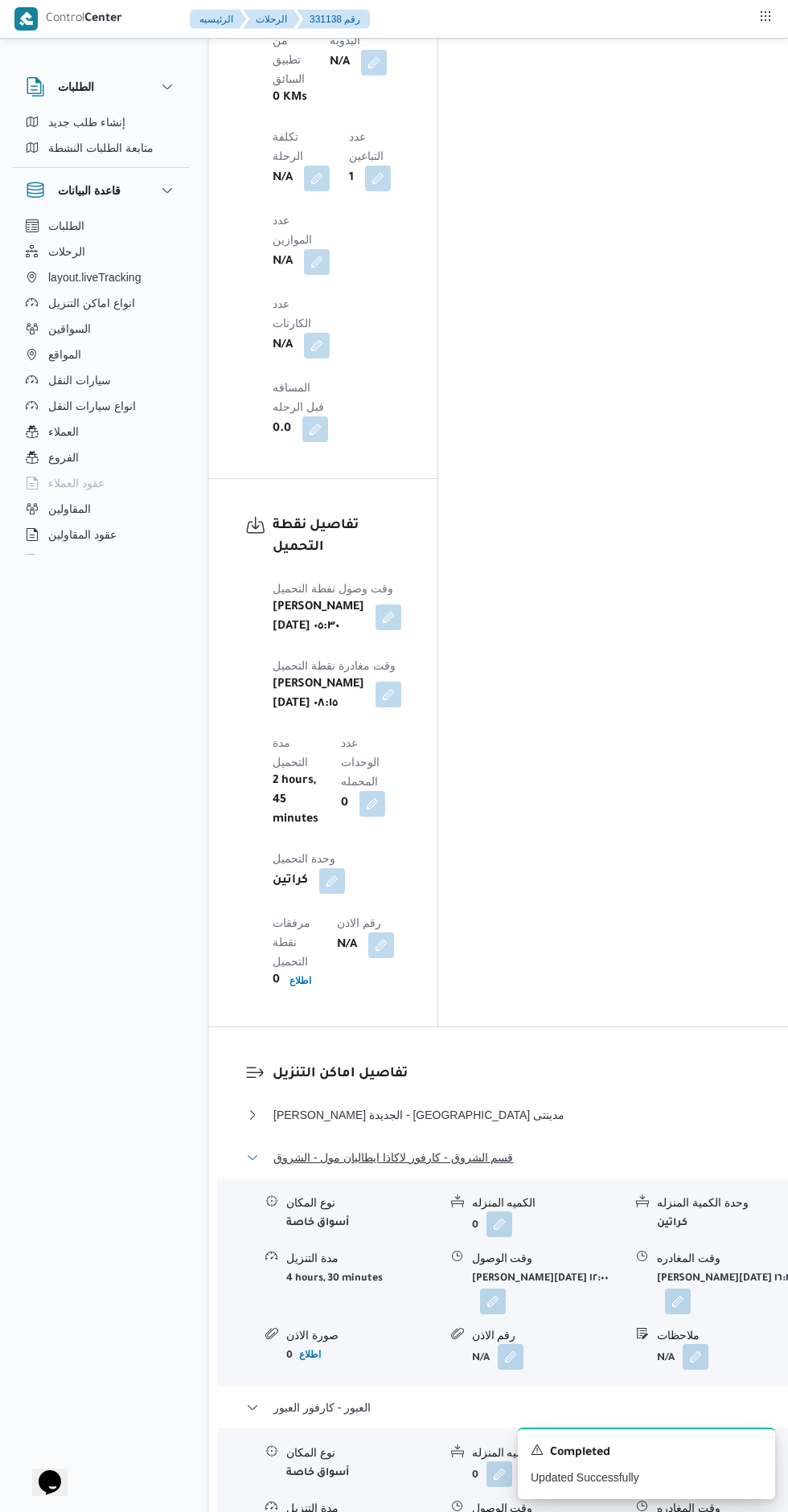
click at [637, 1148] on button "قسم الشروق - كارفور لاكاذا ايطاليان مول - الشروق" at bounding box center [513, 1157] width 534 height 20
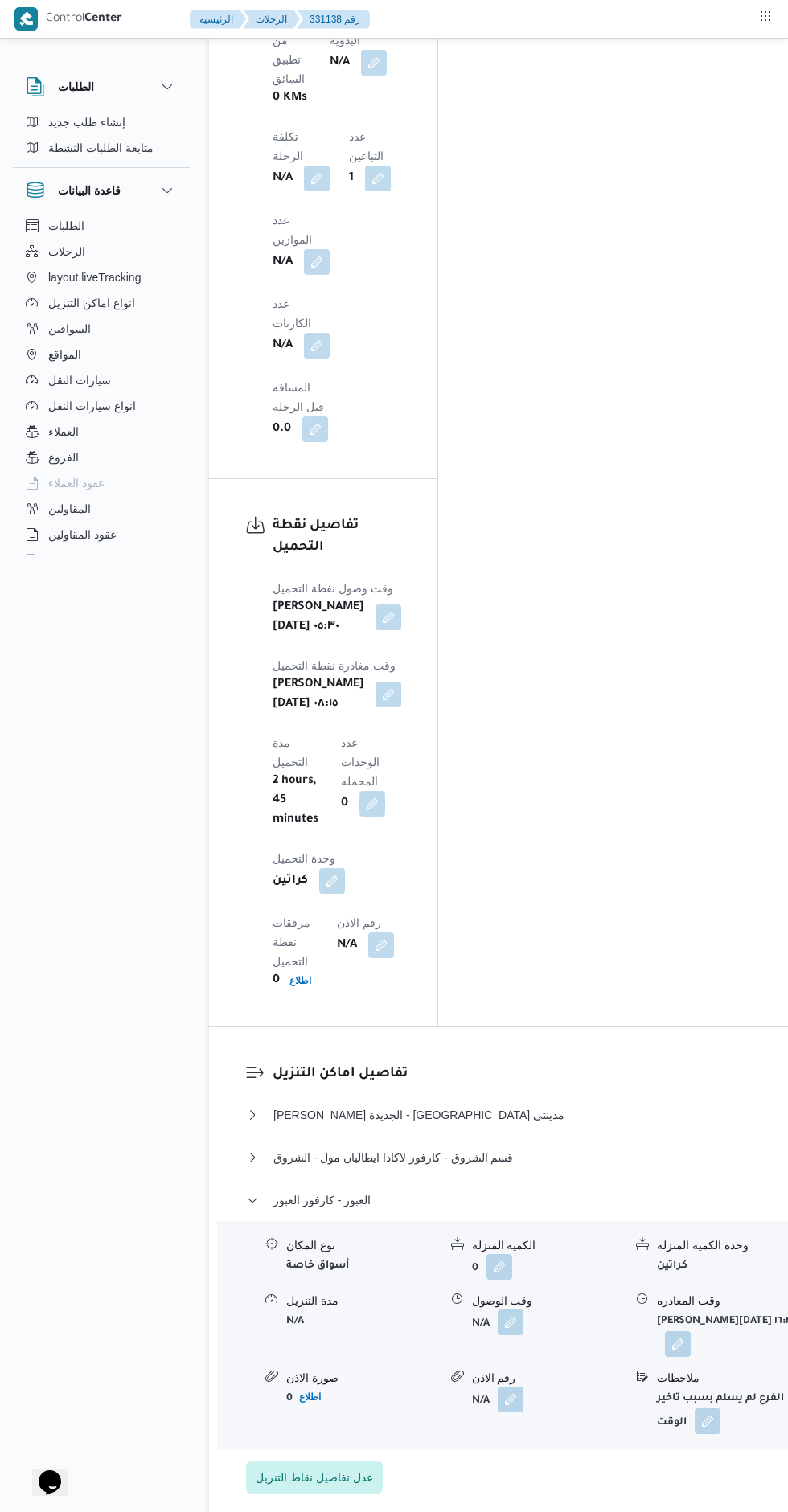
click at [664, 1223] on div "نوع المكان أسواق خاصة الكميه المنزله 0 وحدة الكمية المنزله كراتين مدة التنزيل N…" at bounding box center [513, 1336] width 605 height 226
click at [593, 1190] on button "العبور - كارفور العبور" at bounding box center [513, 1200] width 534 height 20
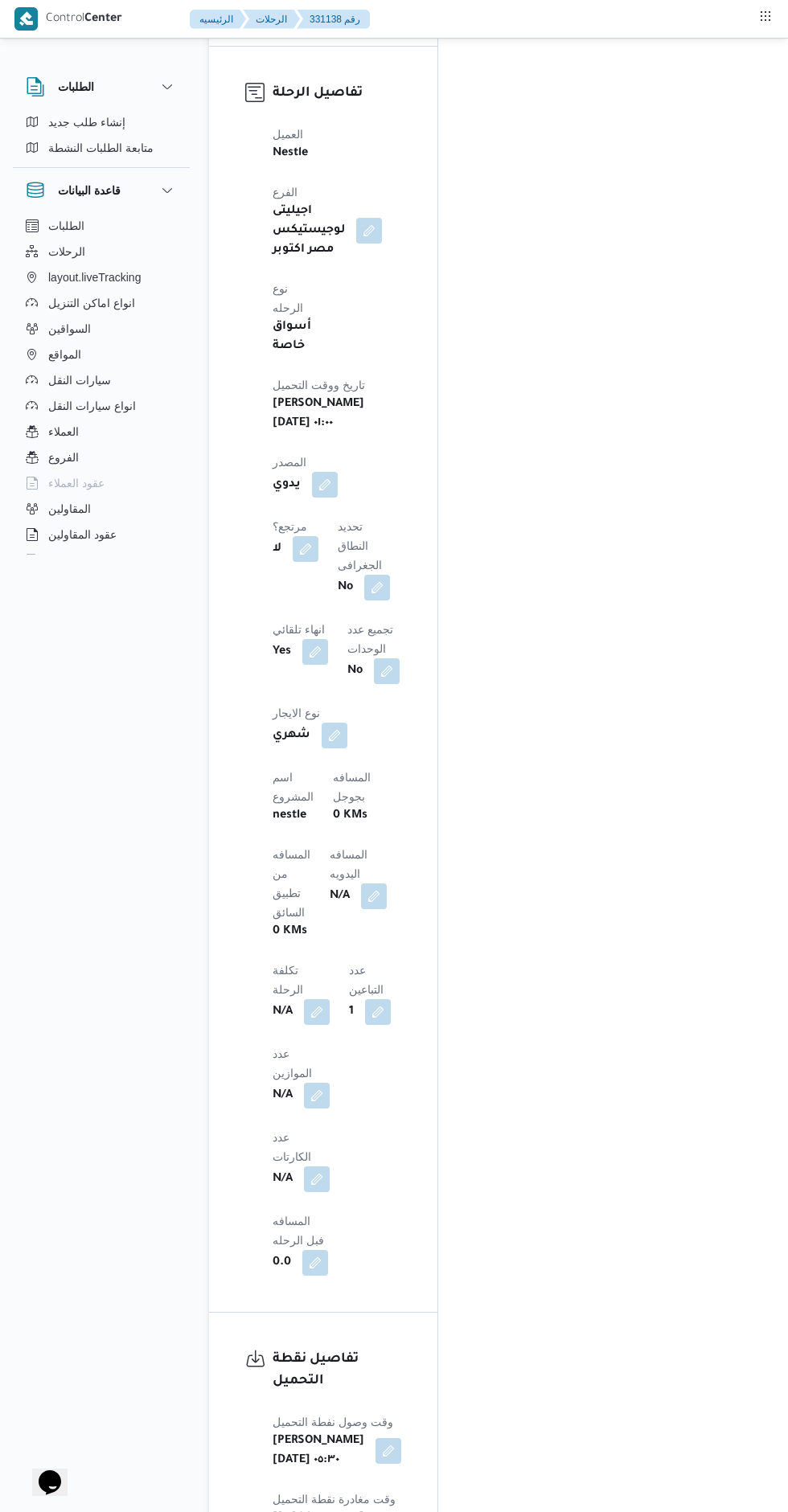
scroll to position [886, 0]
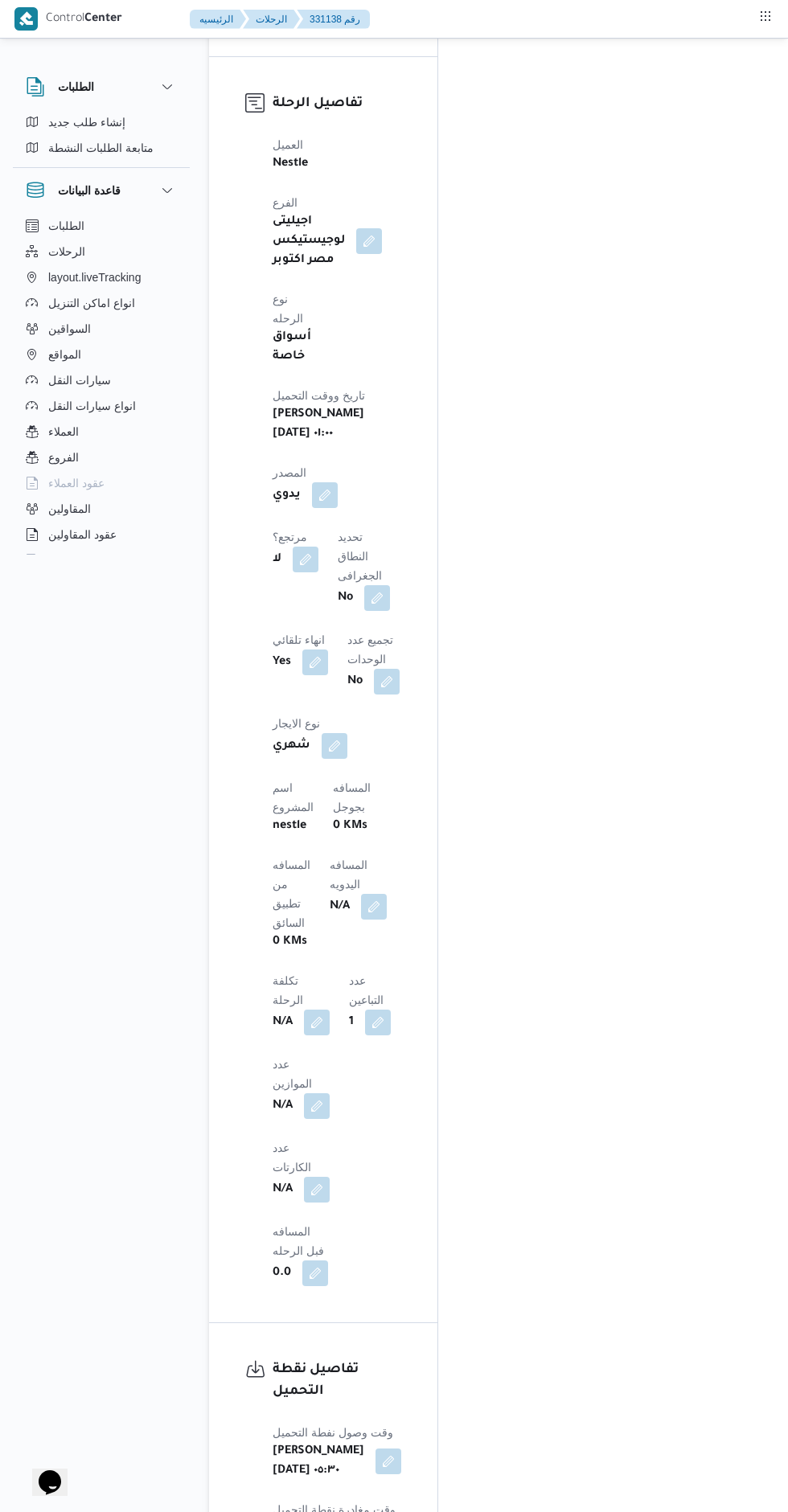
click at [361, 894] on button "button" at bounding box center [374, 907] width 26 height 26
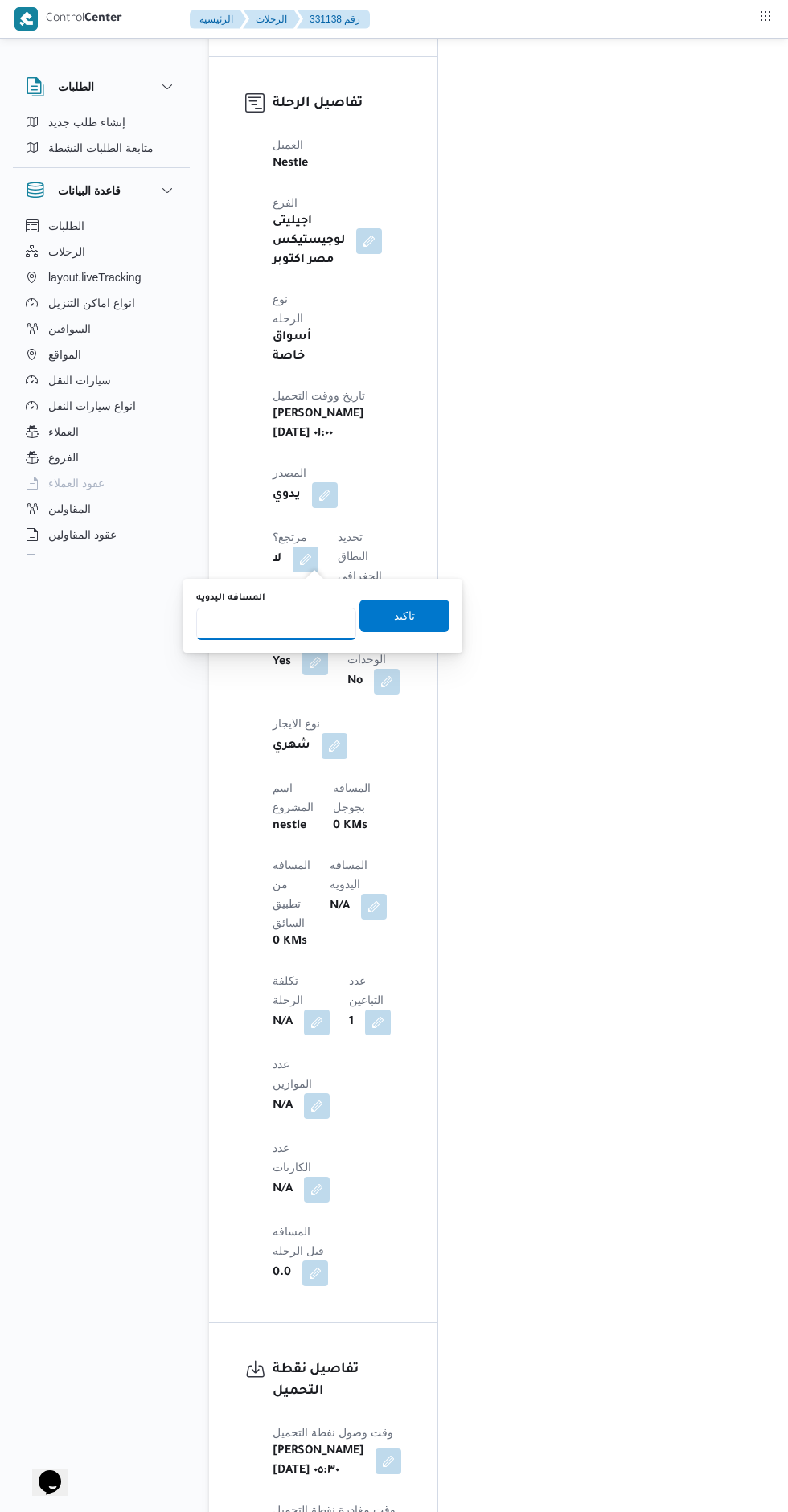
click at [294, 631] on input "المسافه اليدويه" at bounding box center [277, 624] width 160 height 32
type input "225"
click at [432, 627] on span "تاكيد" at bounding box center [404, 616] width 90 height 32
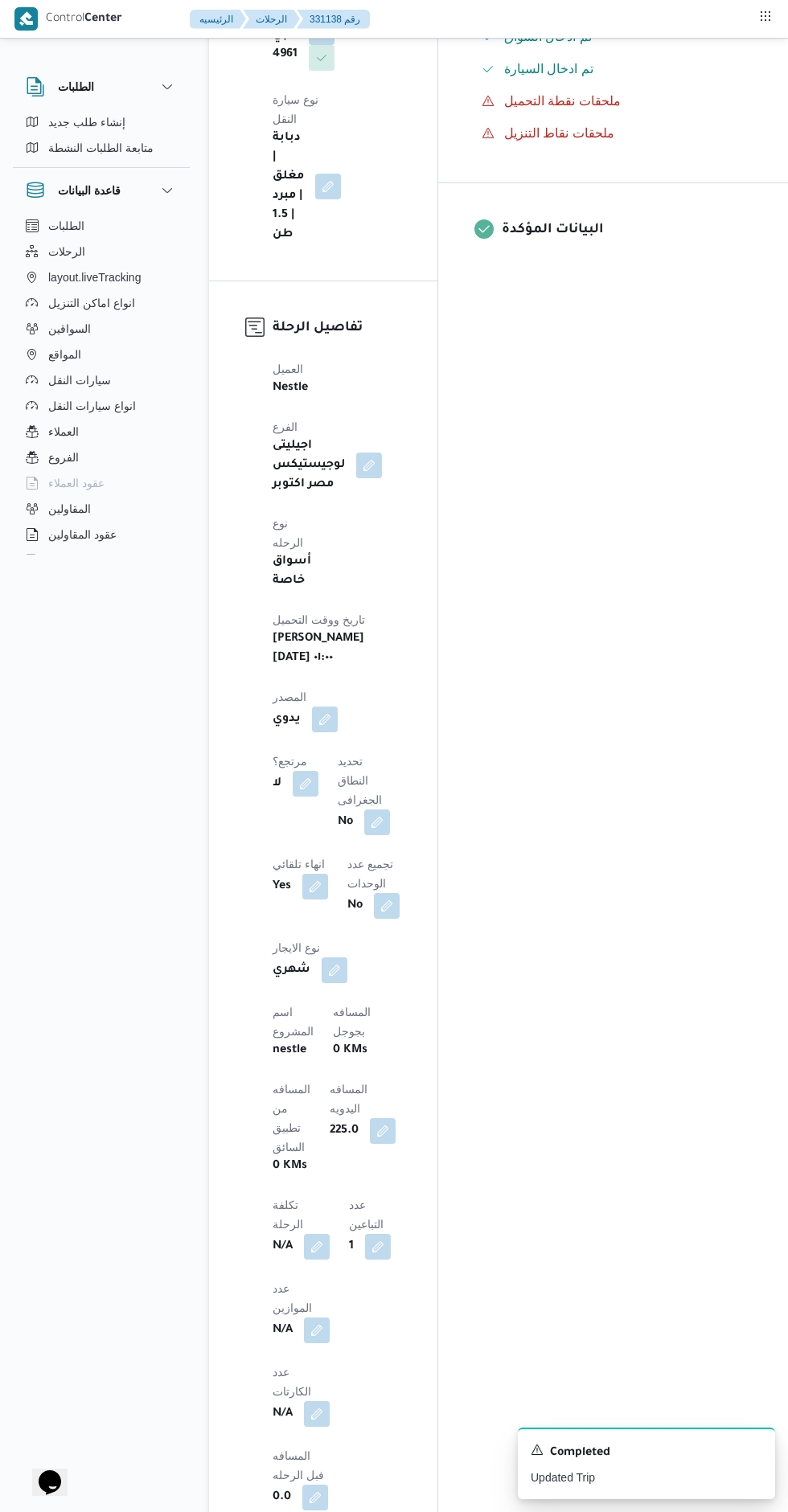
scroll to position [0, 0]
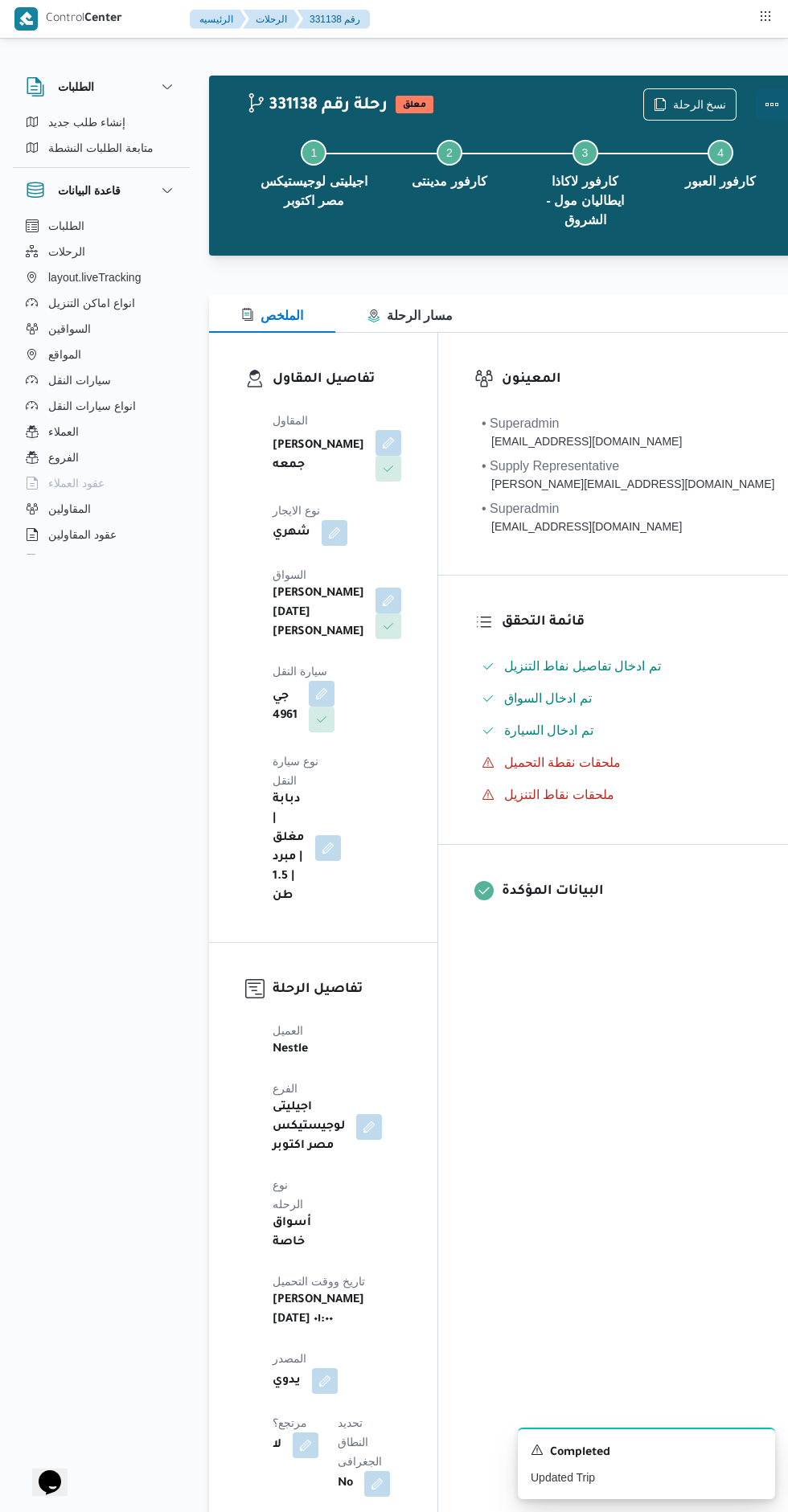
click at [756, 113] on button "Actions" at bounding box center [772, 105] width 32 height 32
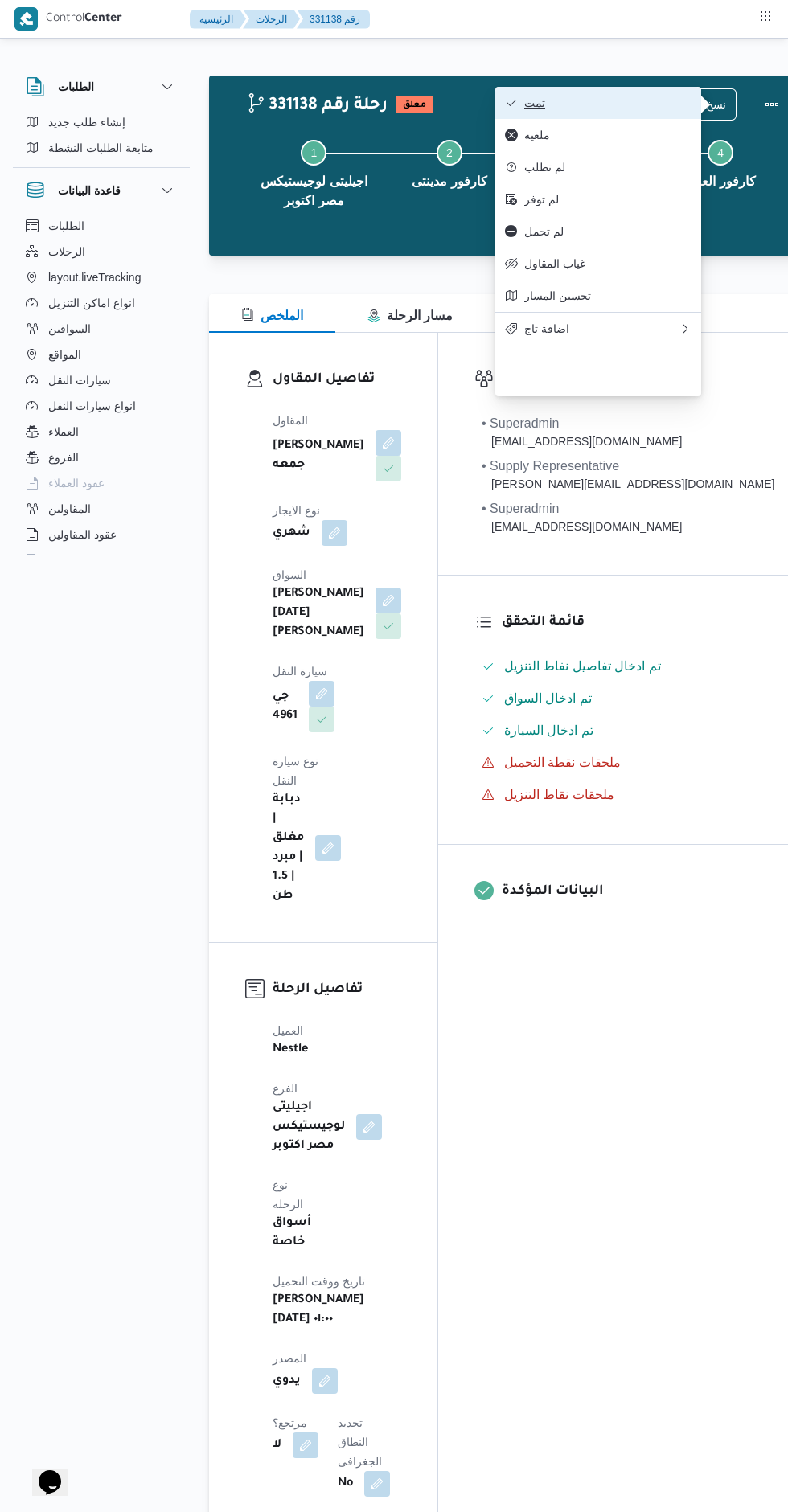
click at [660, 103] on span "تمت" at bounding box center [608, 102] width 168 height 13
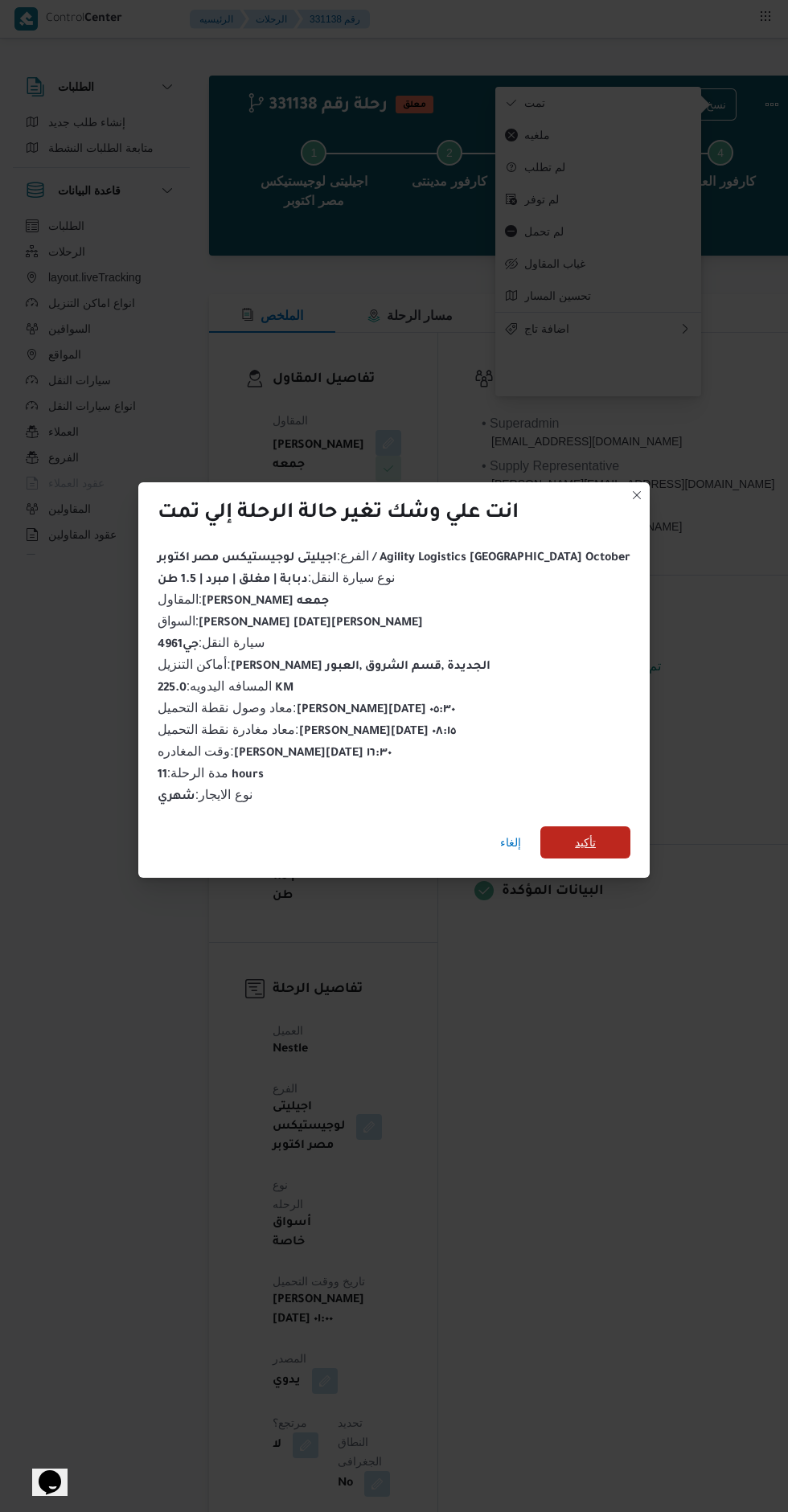
click at [582, 847] on span "تأكيد" at bounding box center [585, 842] width 90 height 32
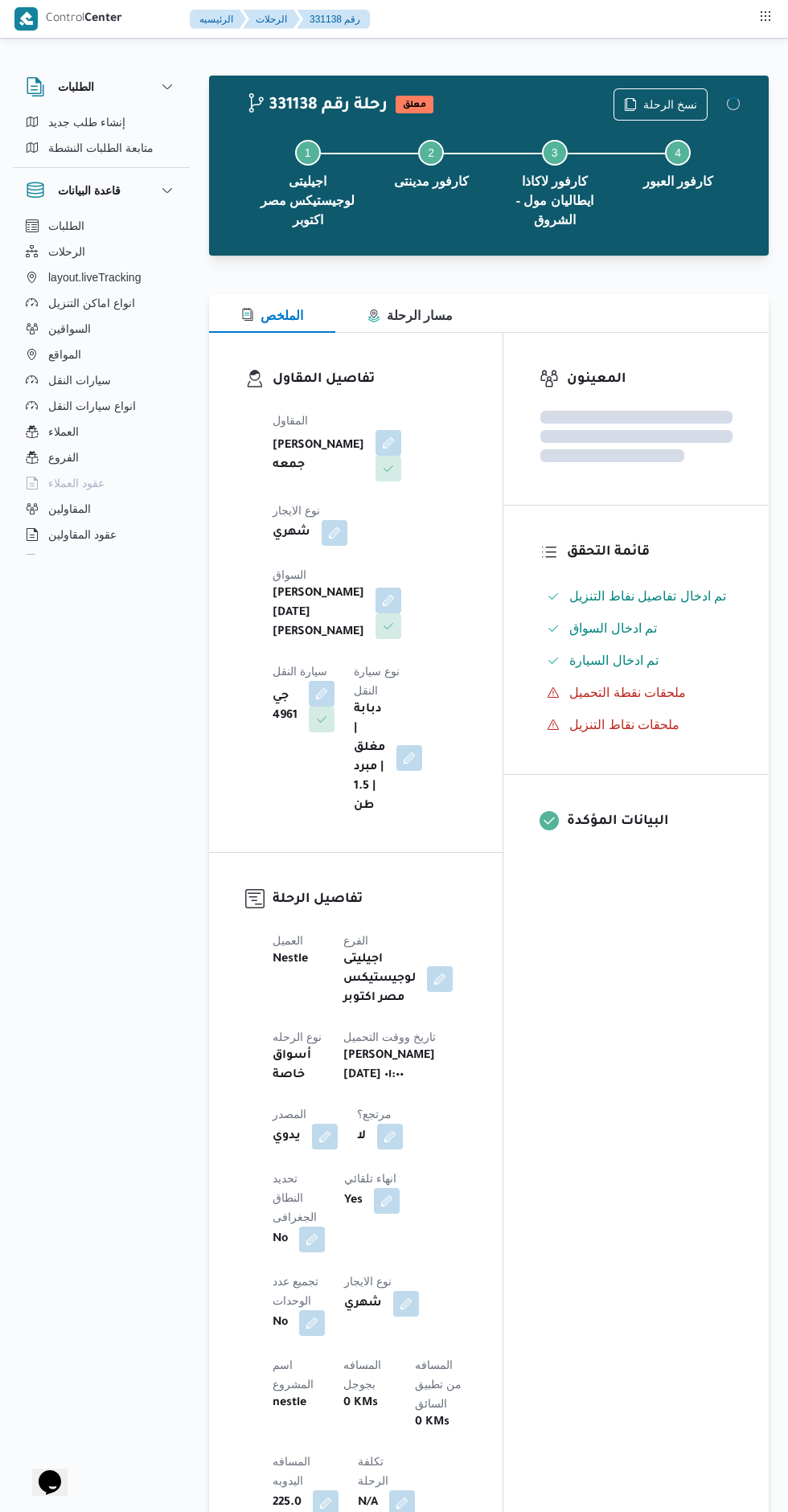
click at [640, 1098] on div "المعينون قائمة التحقق تم ادخال تفاصيل نفاط التنزيل تم ادخال السواق تم ادخال الس…" at bounding box center [637, 1289] width 266 height 1914
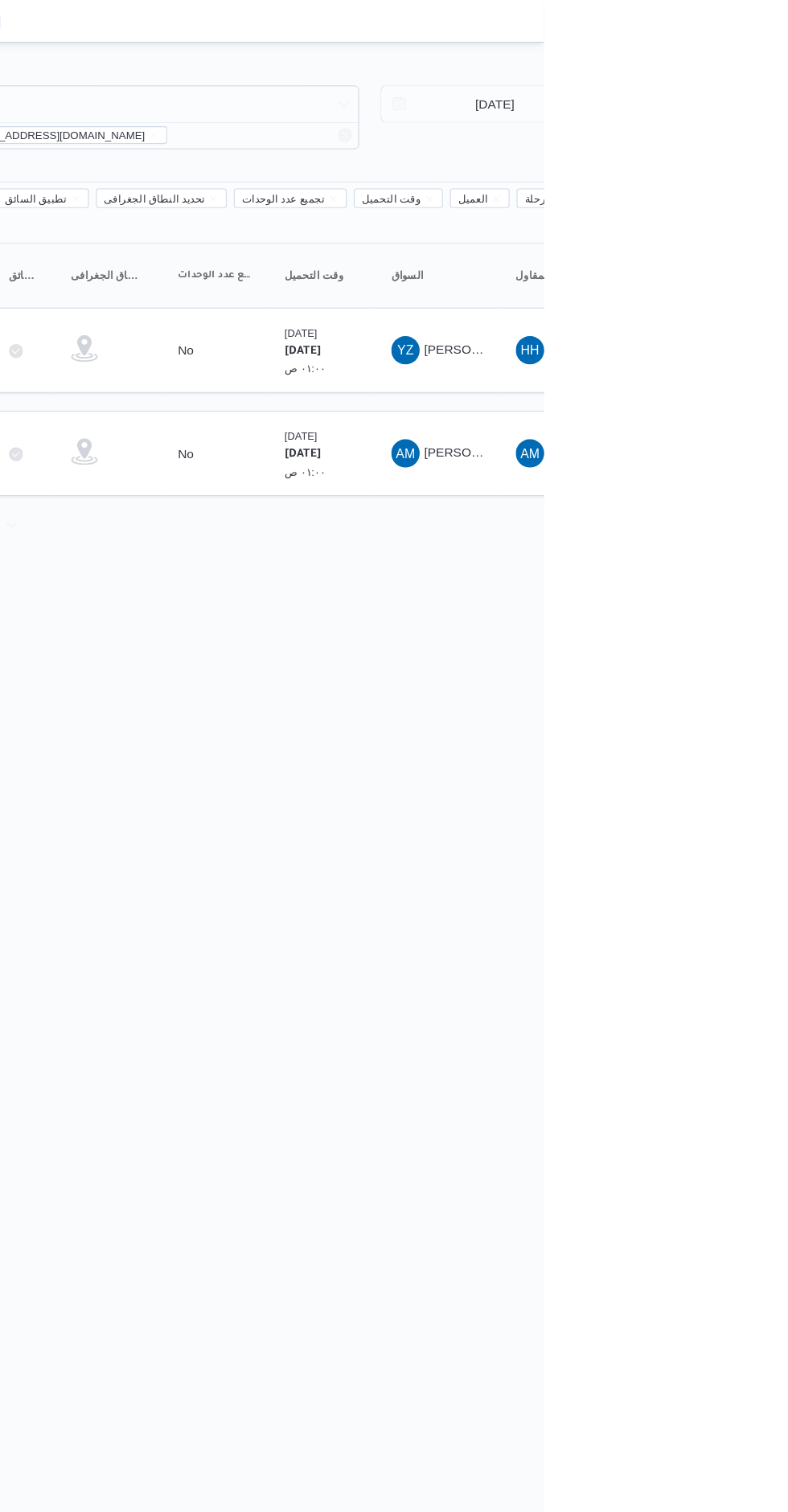
scroll to position [0, 26]
